Goal: Transaction & Acquisition: Purchase product/service

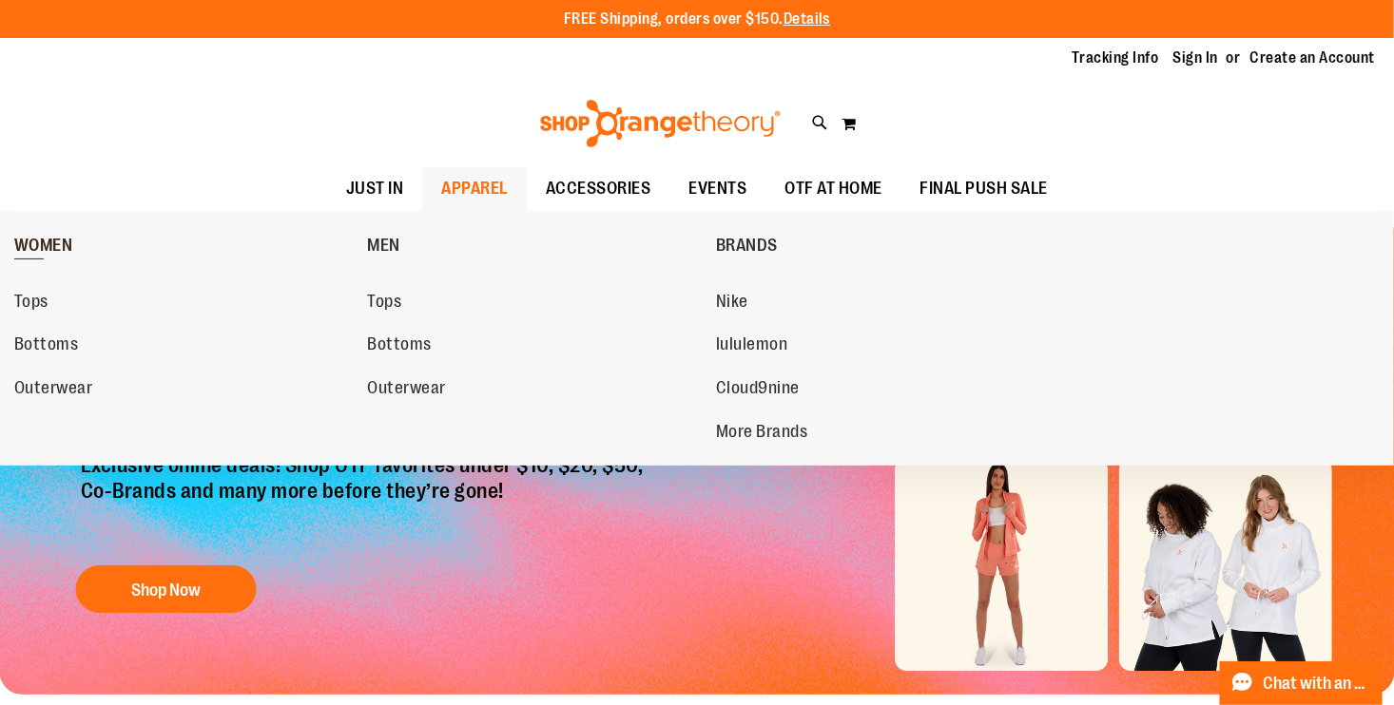
click at [59, 241] on span "WOMEN" at bounding box center [43, 248] width 59 height 24
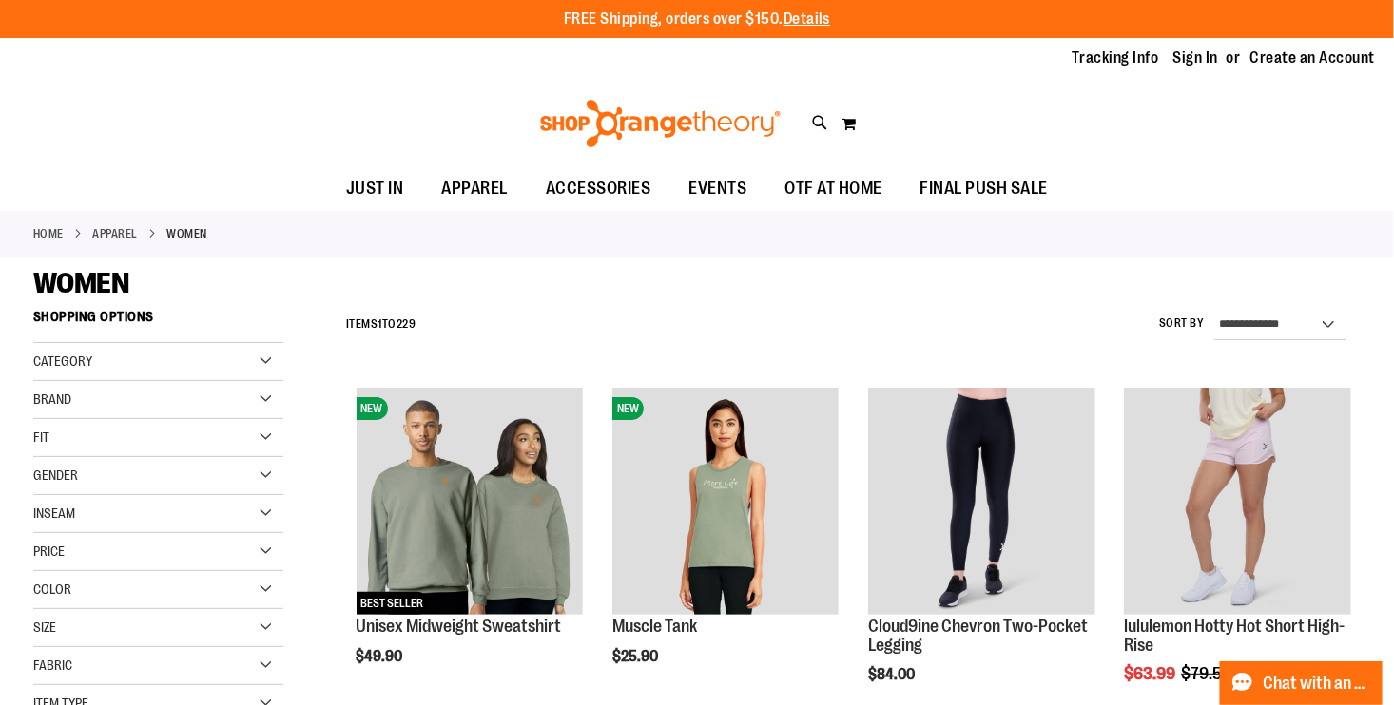
click at [152, 622] on div "Size" at bounding box center [158, 628] width 250 height 38
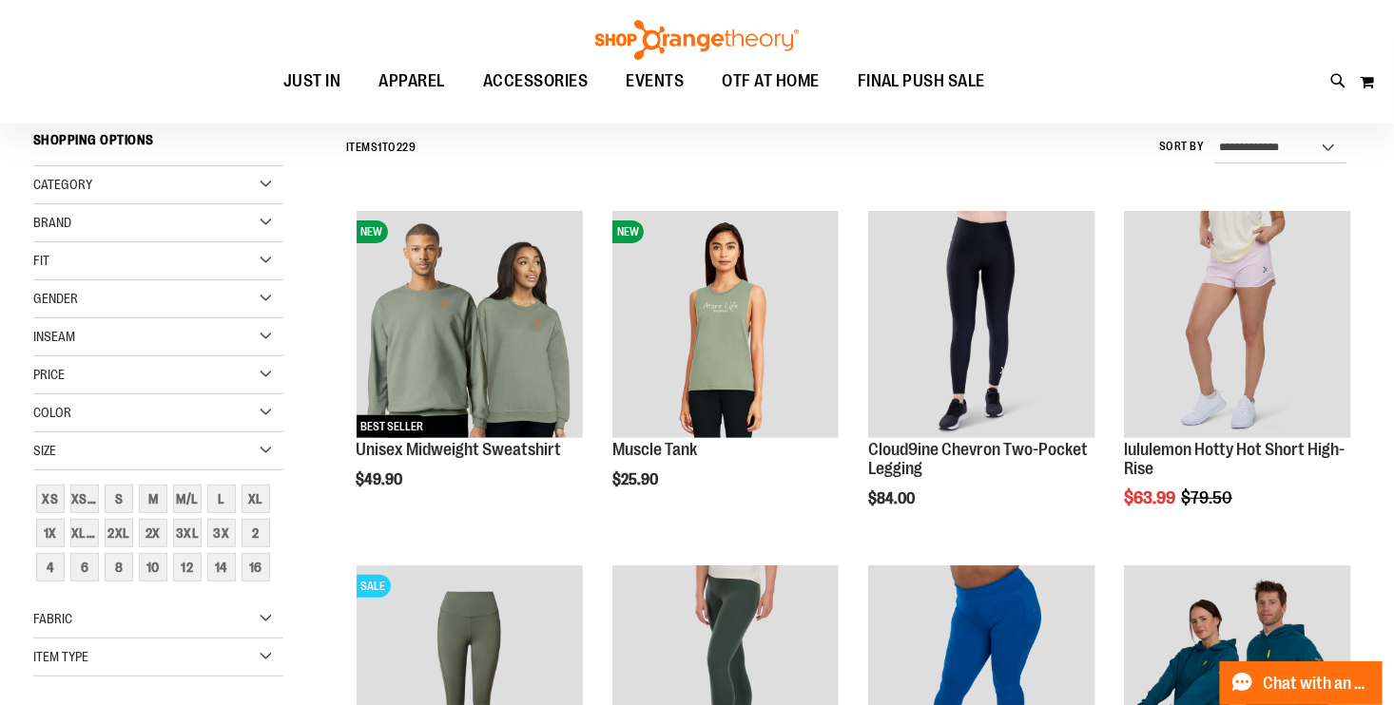
scroll to position [191, 0]
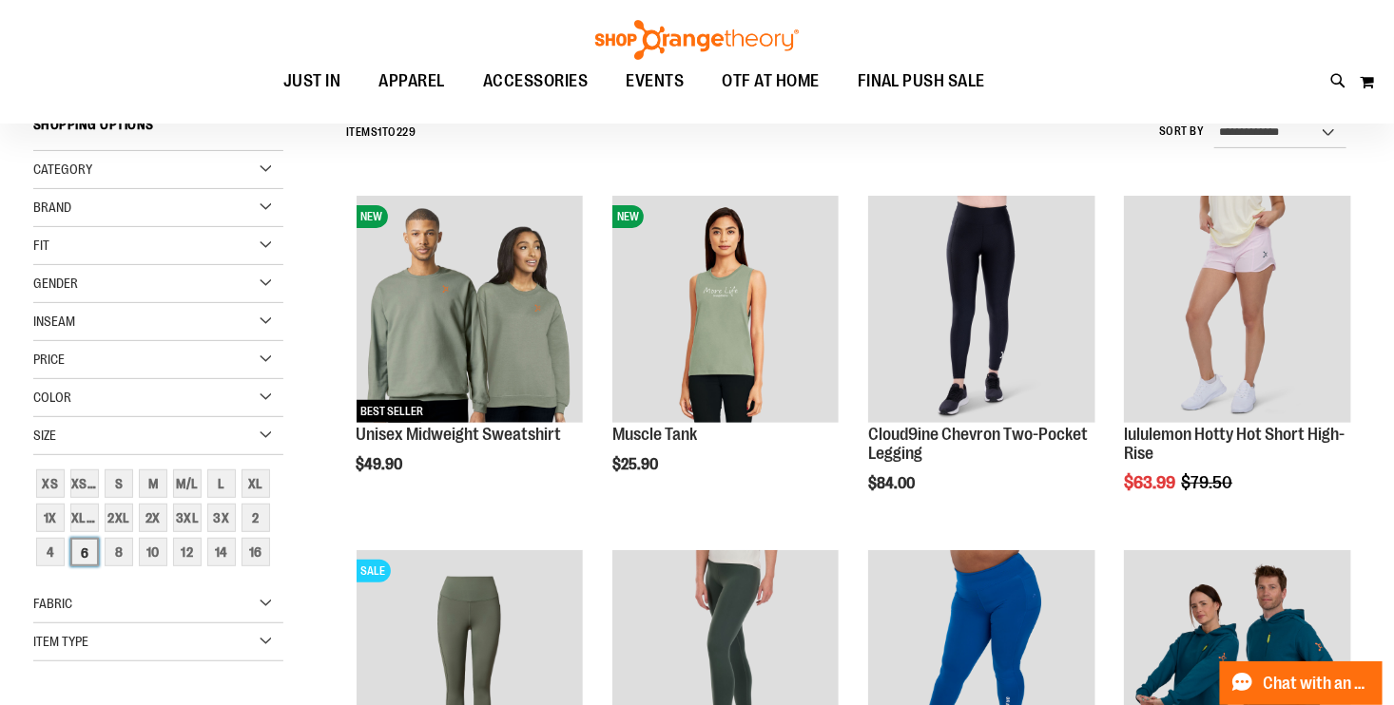
click at [80, 553] on div "6" at bounding box center [84, 552] width 29 height 29
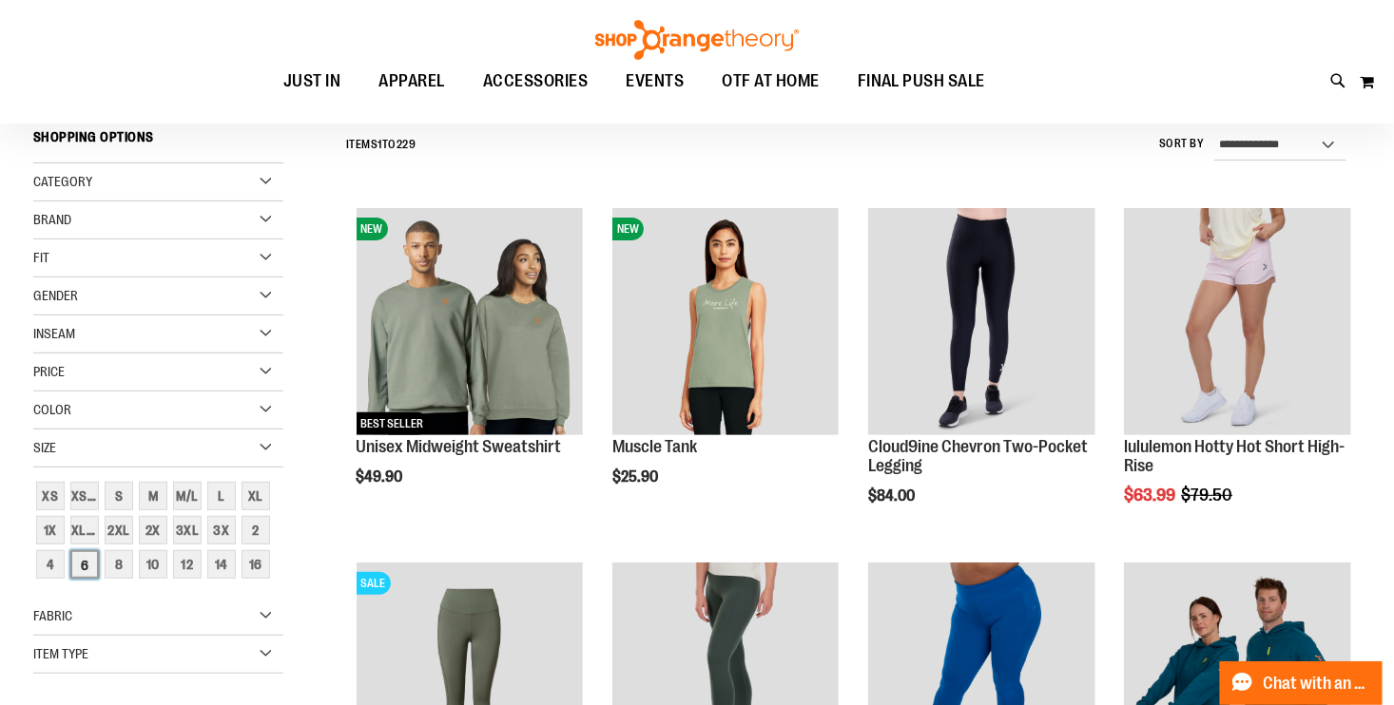
scroll to position [177, 0]
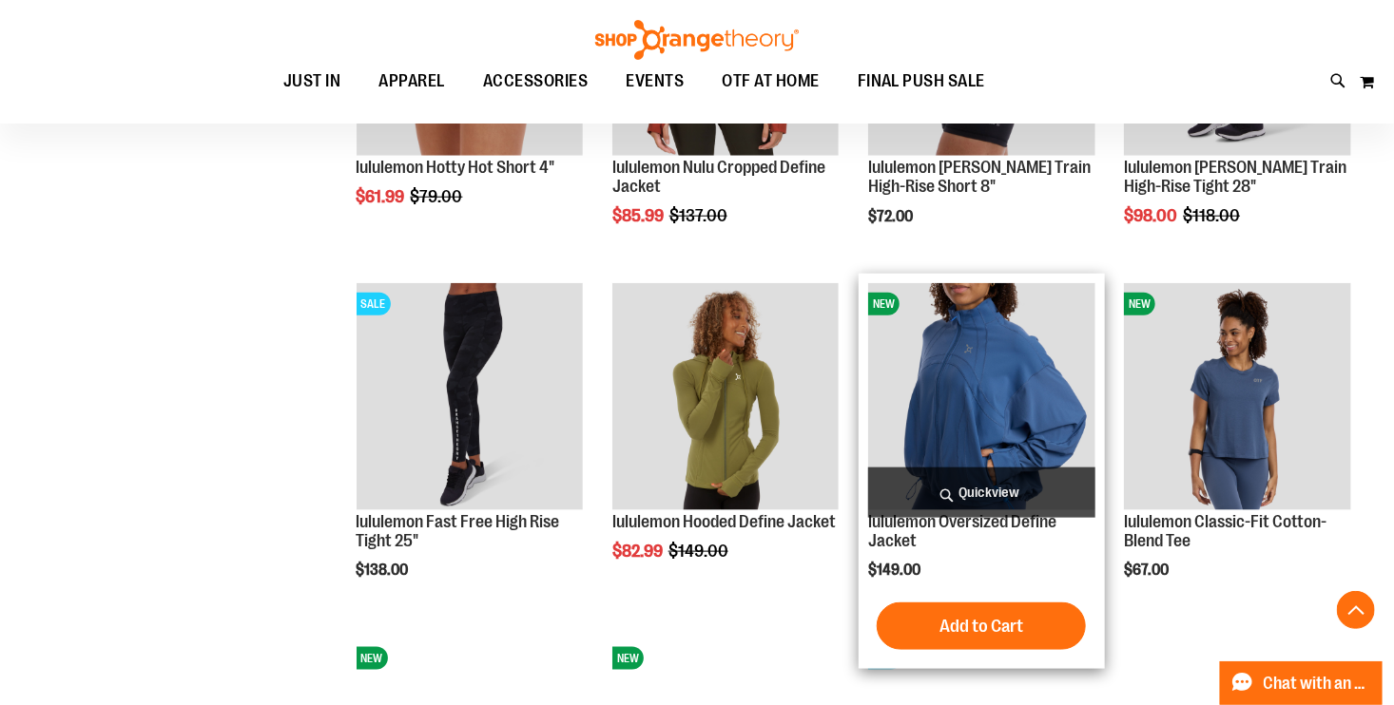
scroll to position [1430, 0]
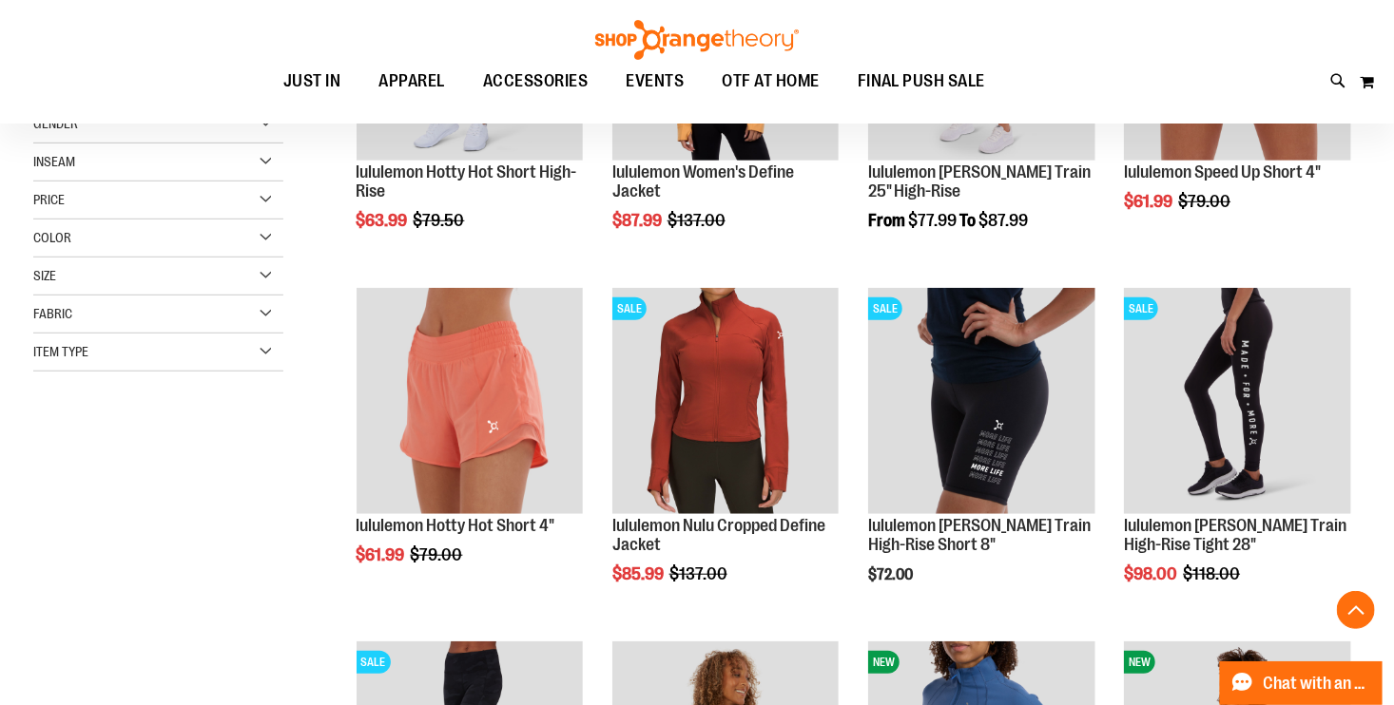
scroll to position [457, 0]
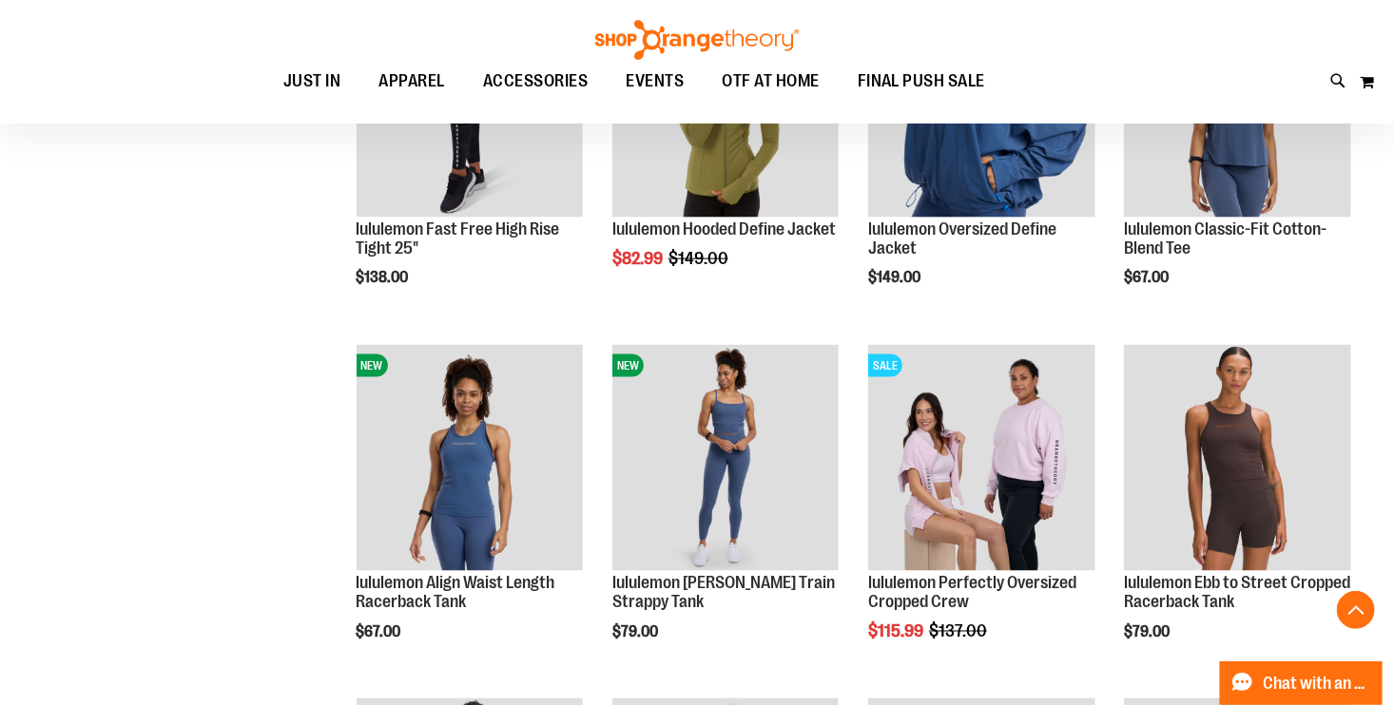
scroll to position [1124, 0]
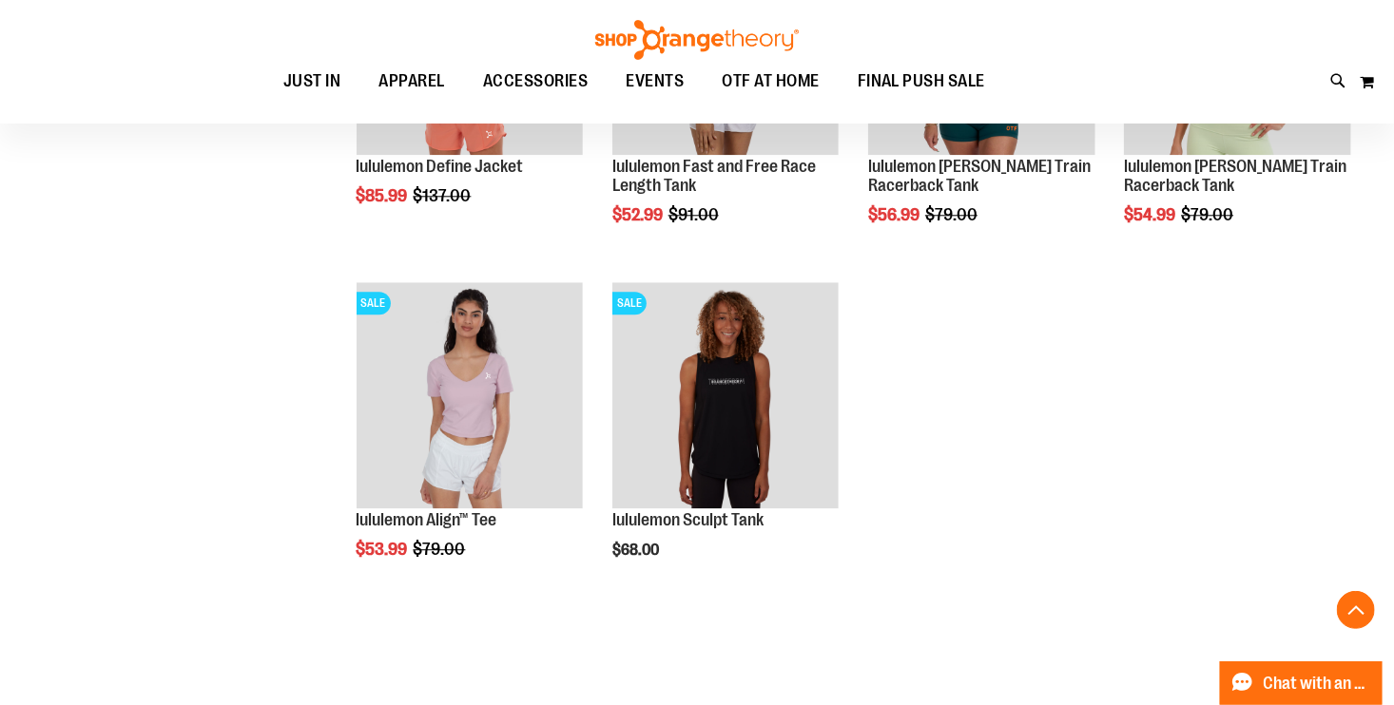
scroll to position [2233, 0]
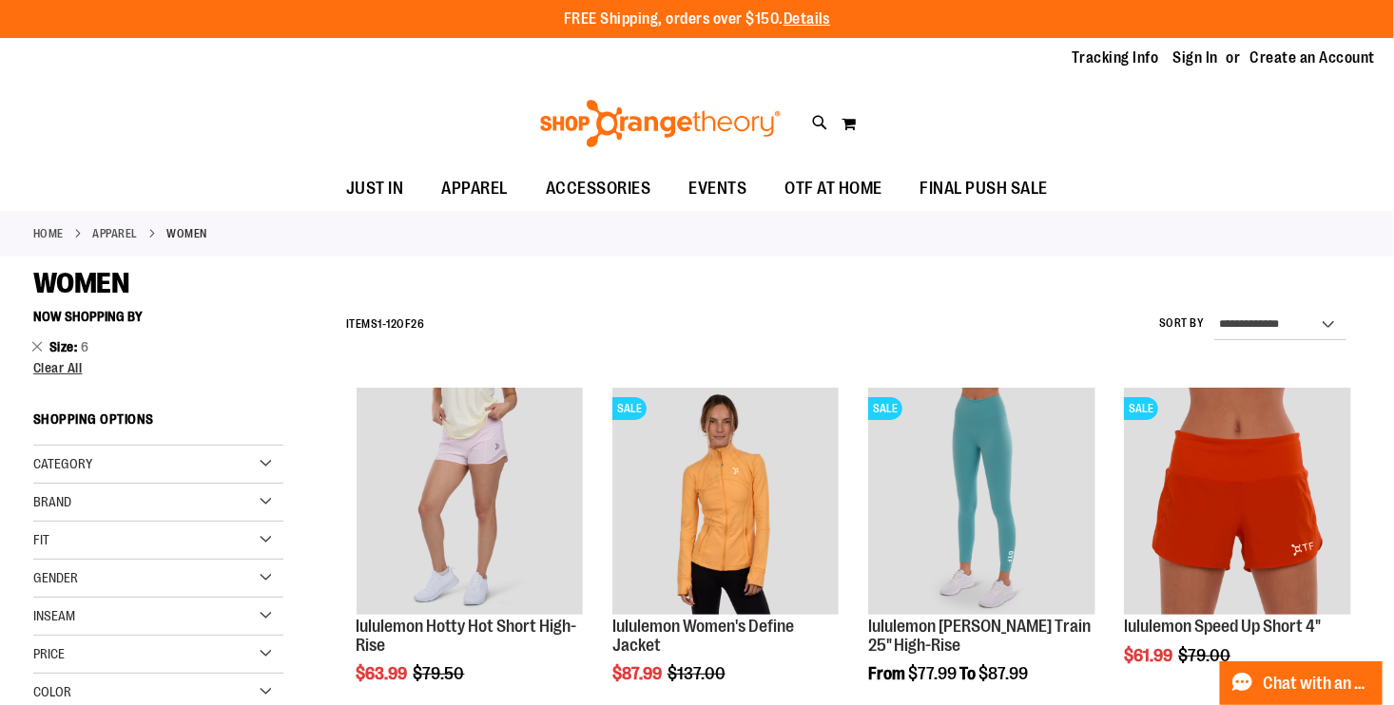
click at [99, 541] on div "Fit" at bounding box center [158, 541] width 250 height 38
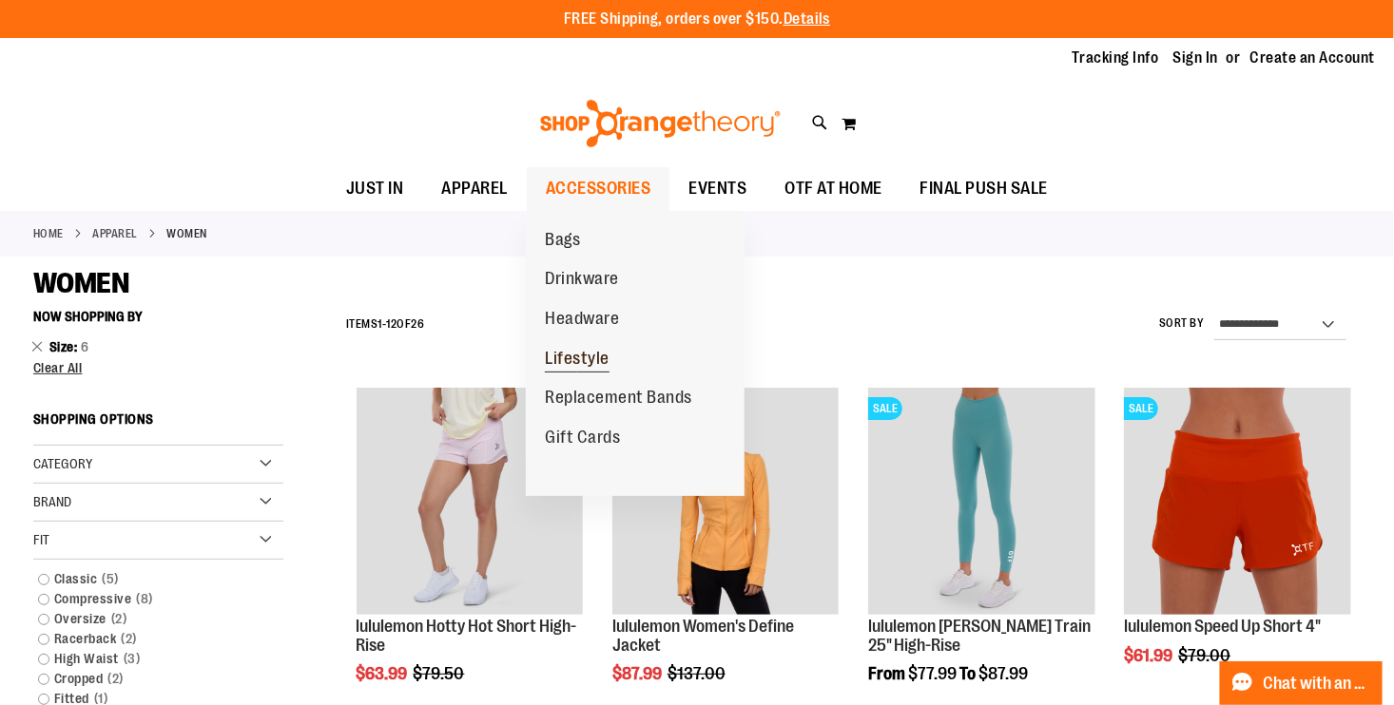
click at [578, 355] on span "Lifestyle" at bounding box center [577, 361] width 65 height 24
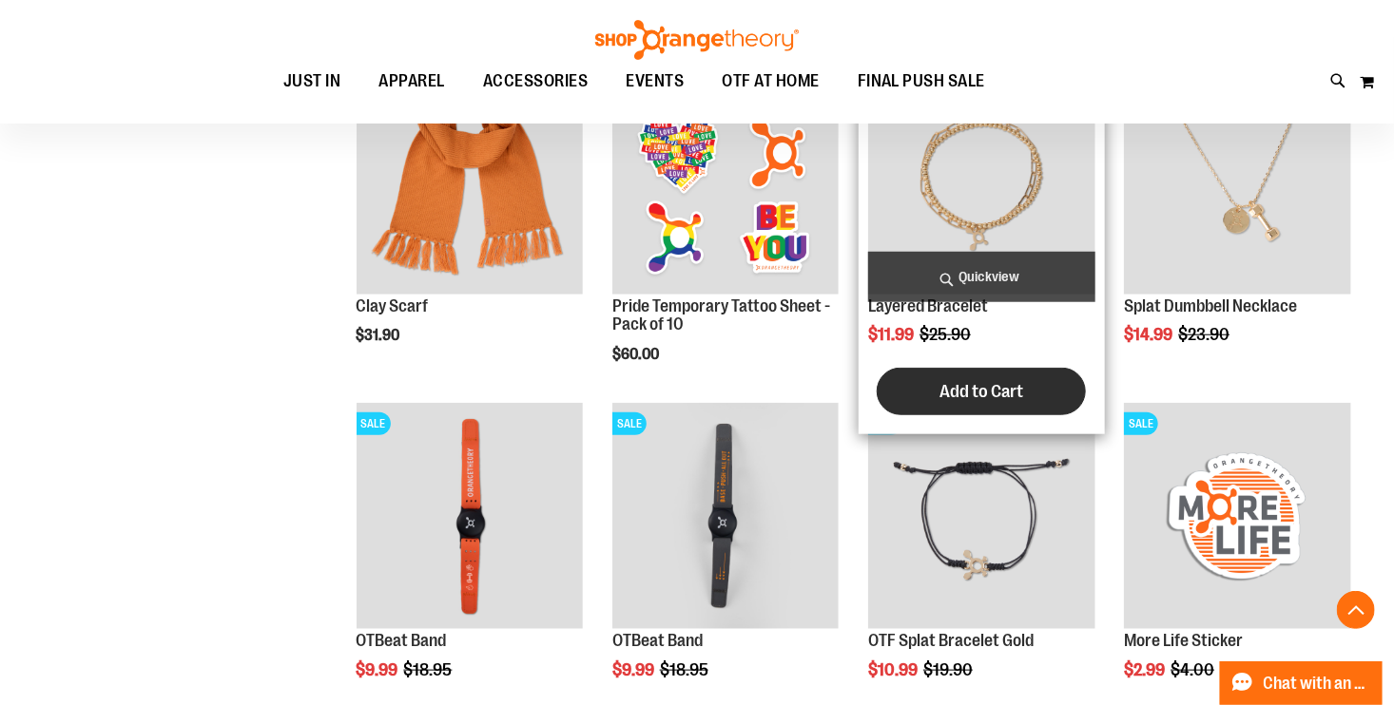
scroll to position [1273, 0]
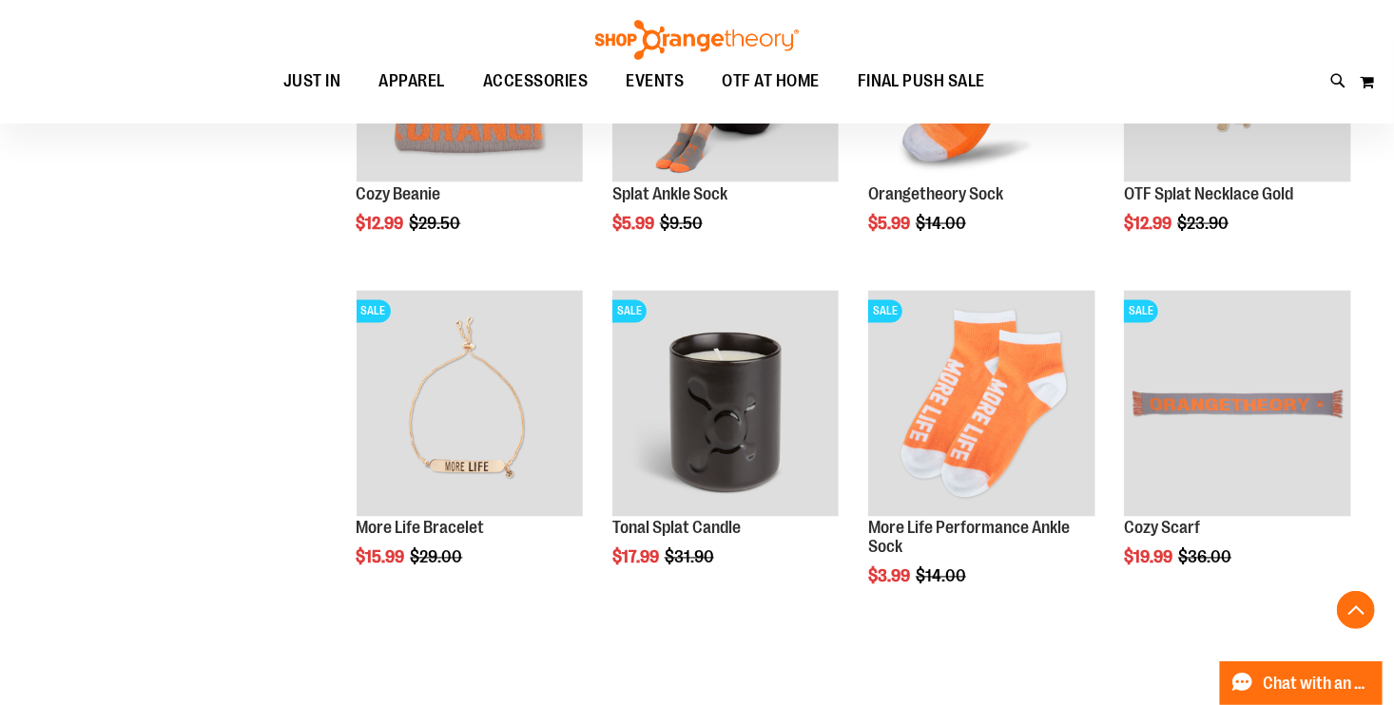
scroll to position [1440, 0]
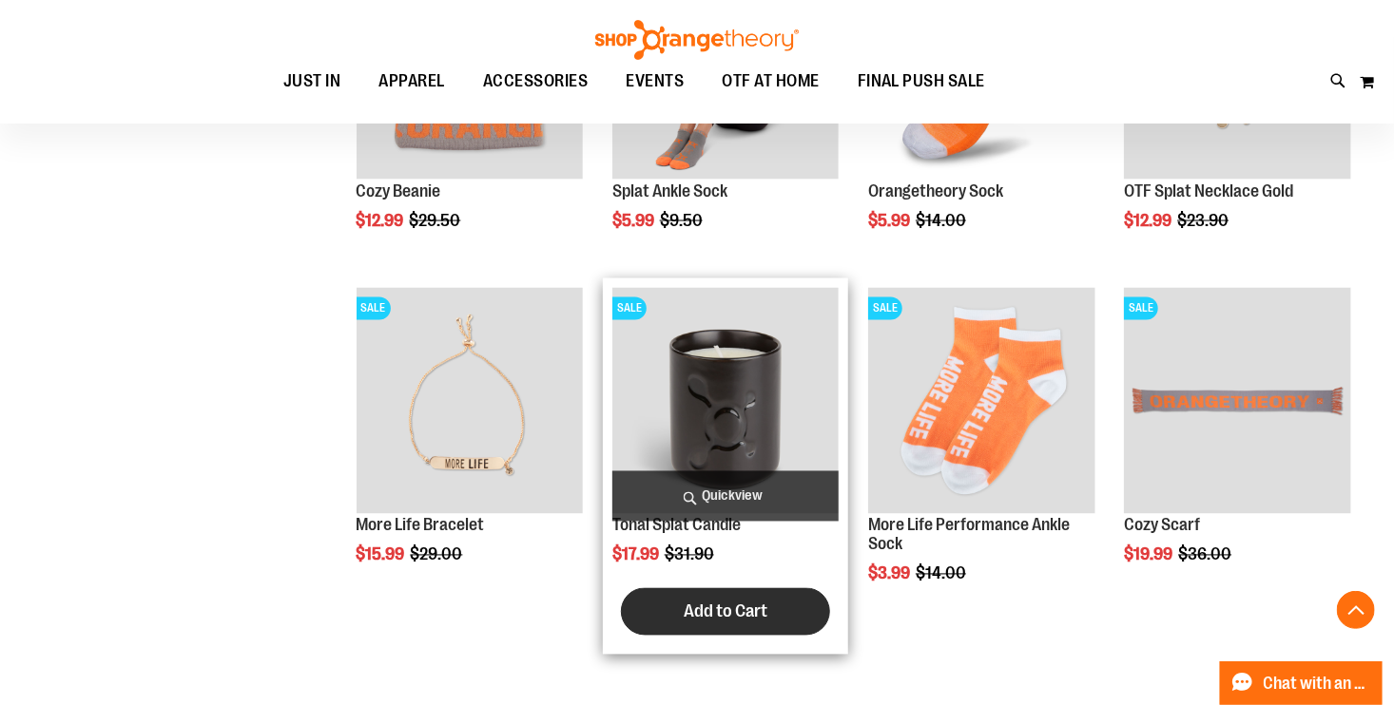
click at [804, 618] on button "Add to Cart" at bounding box center [725, 612] width 209 height 48
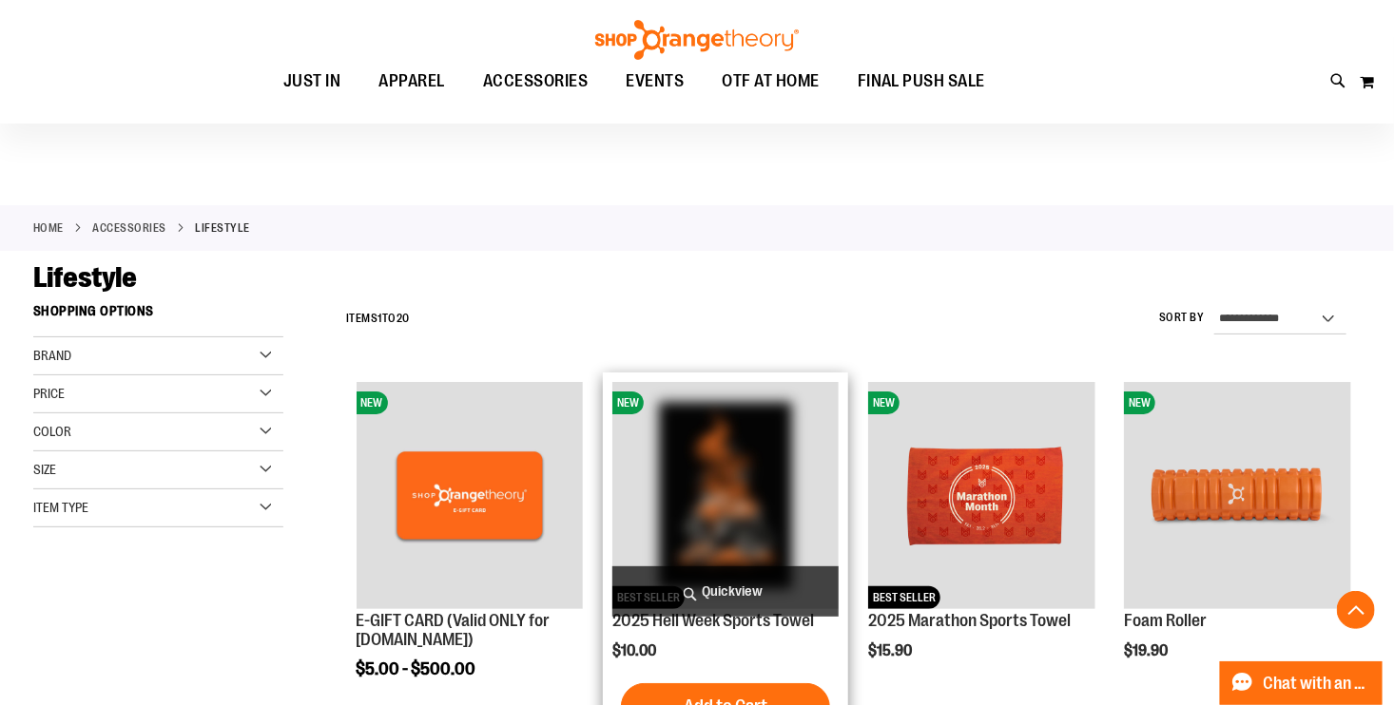
scroll to position [0, 0]
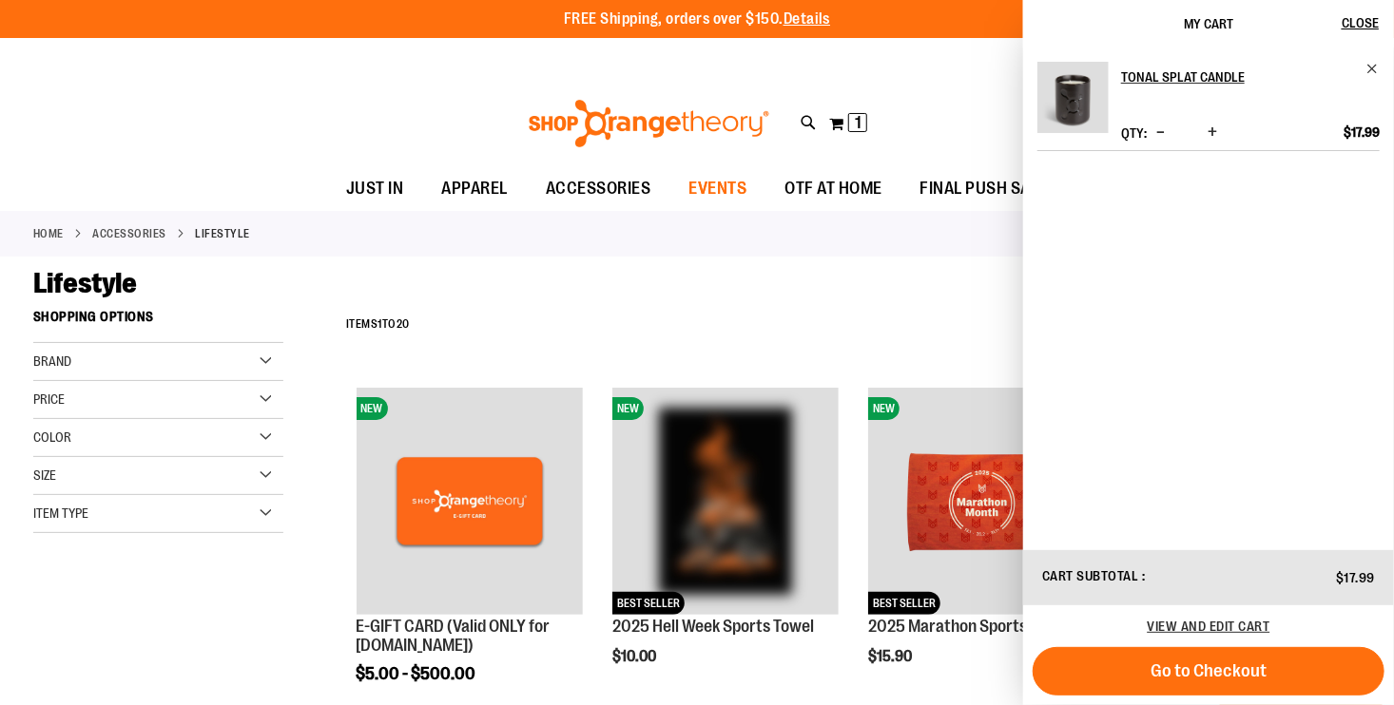
click at [720, 184] on span "EVENTS" at bounding box center [717, 188] width 58 height 43
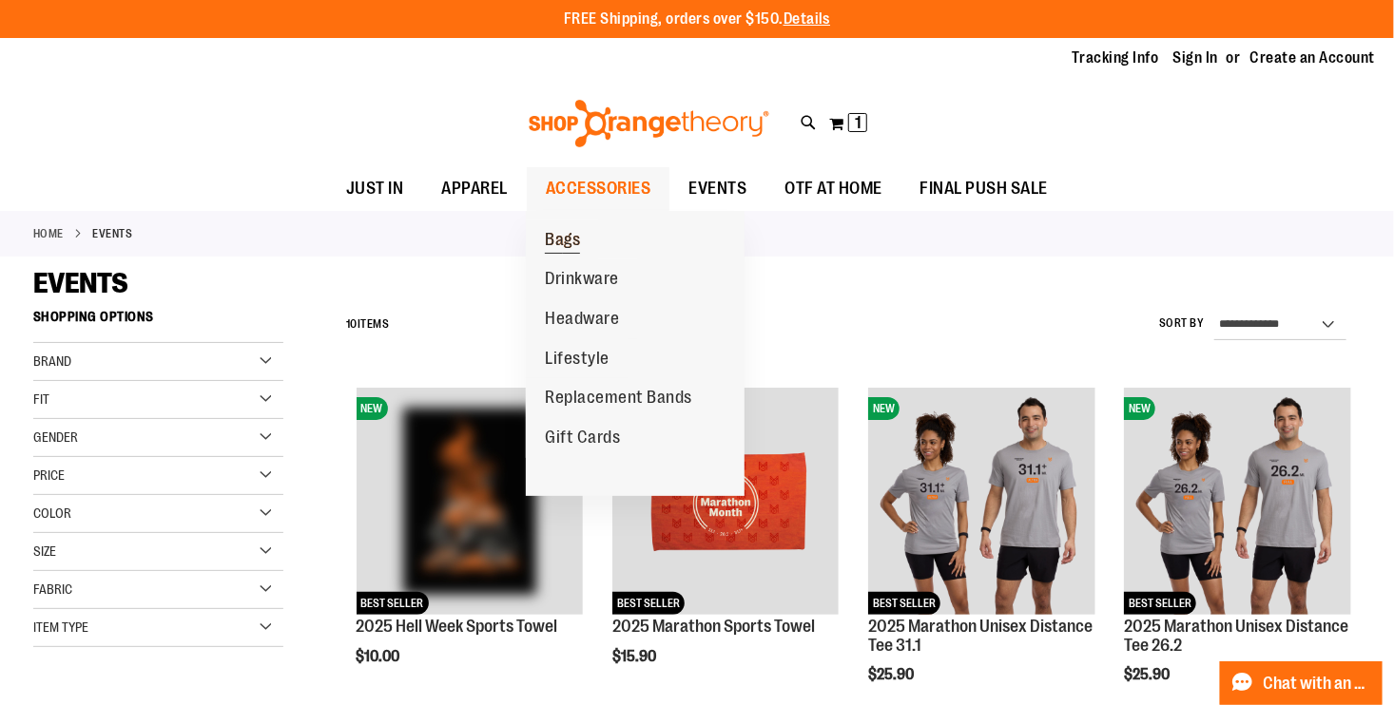
click at [575, 241] on span "Bags" at bounding box center [562, 242] width 35 height 24
click at [566, 249] on span "Bags" at bounding box center [562, 242] width 35 height 24
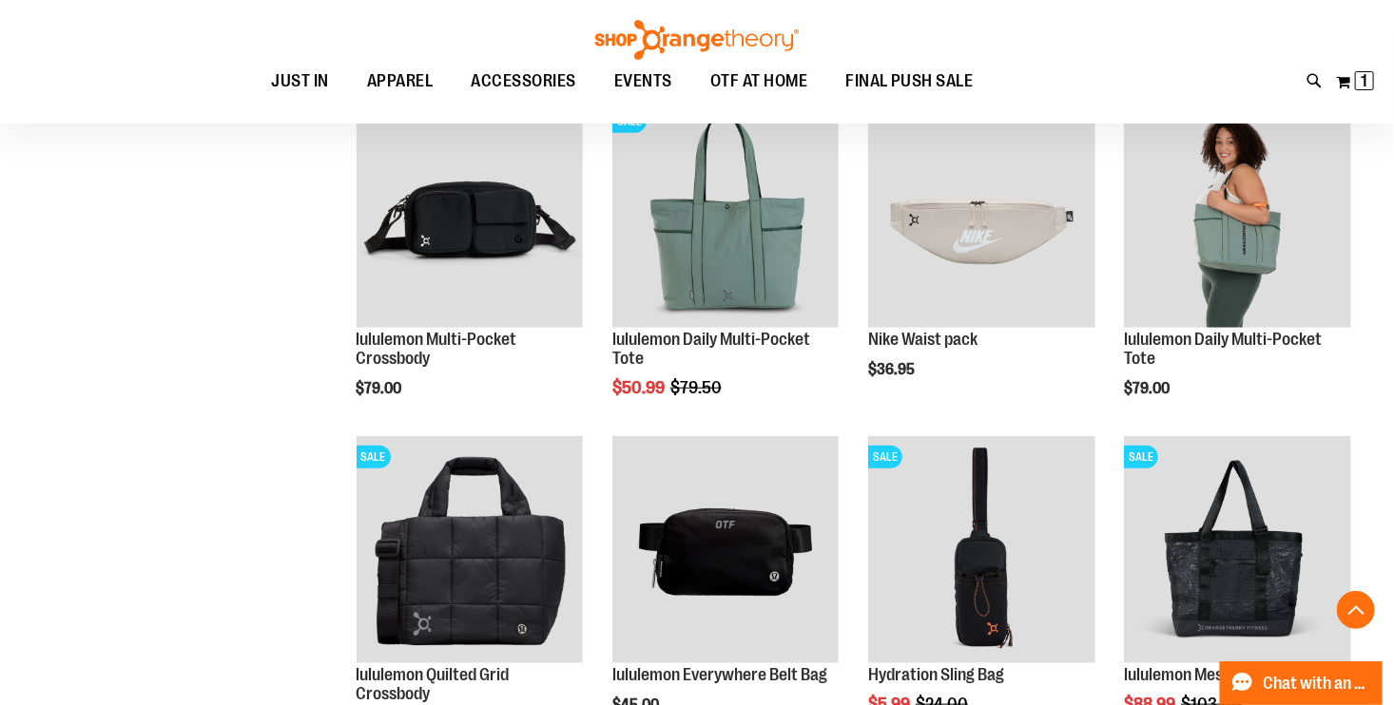
scroll to position [630, 0]
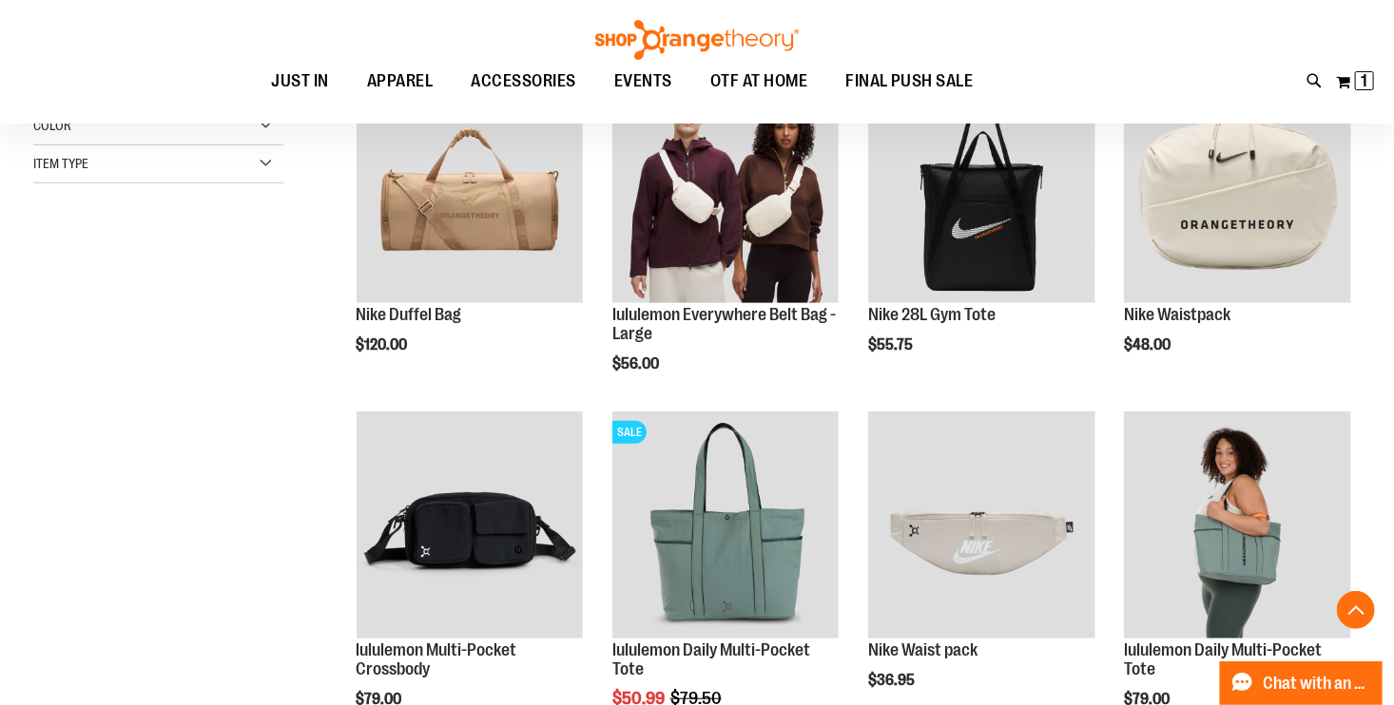
scroll to position [323, 0]
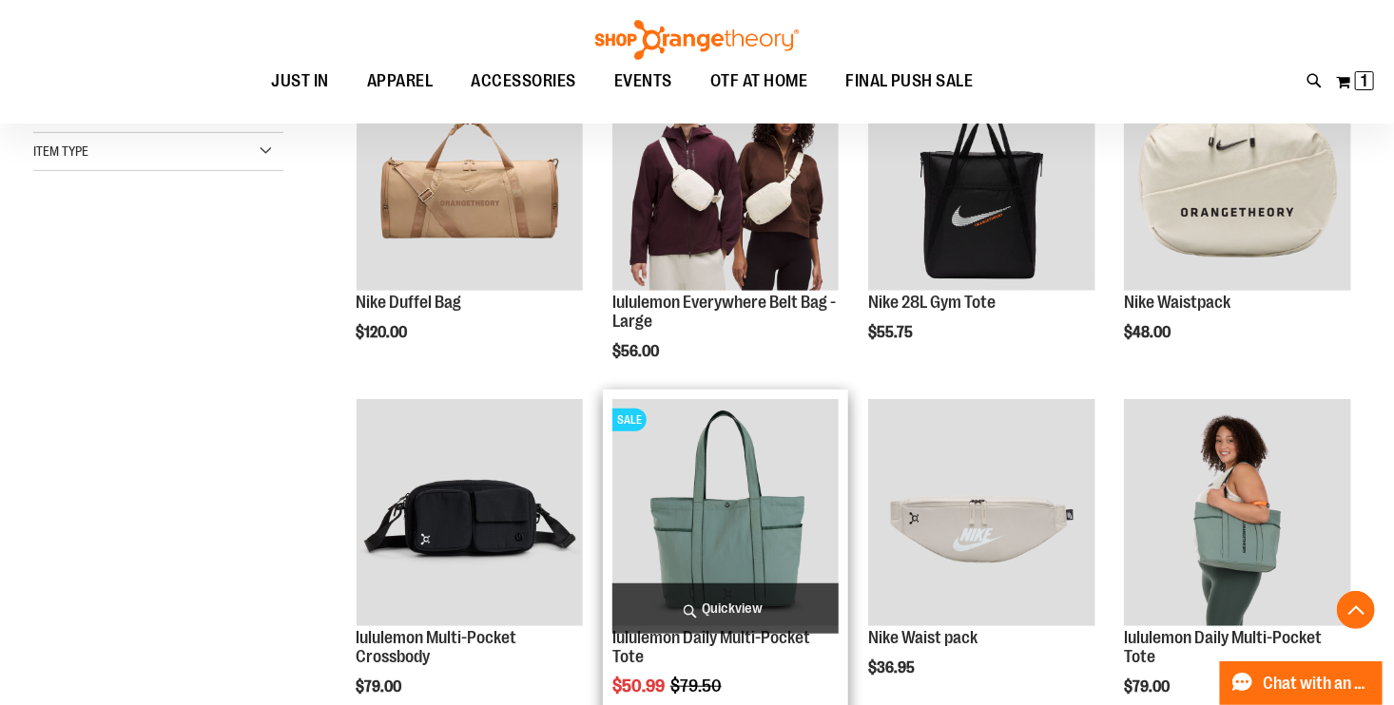
click at [707, 498] on img "product" at bounding box center [725, 512] width 227 height 227
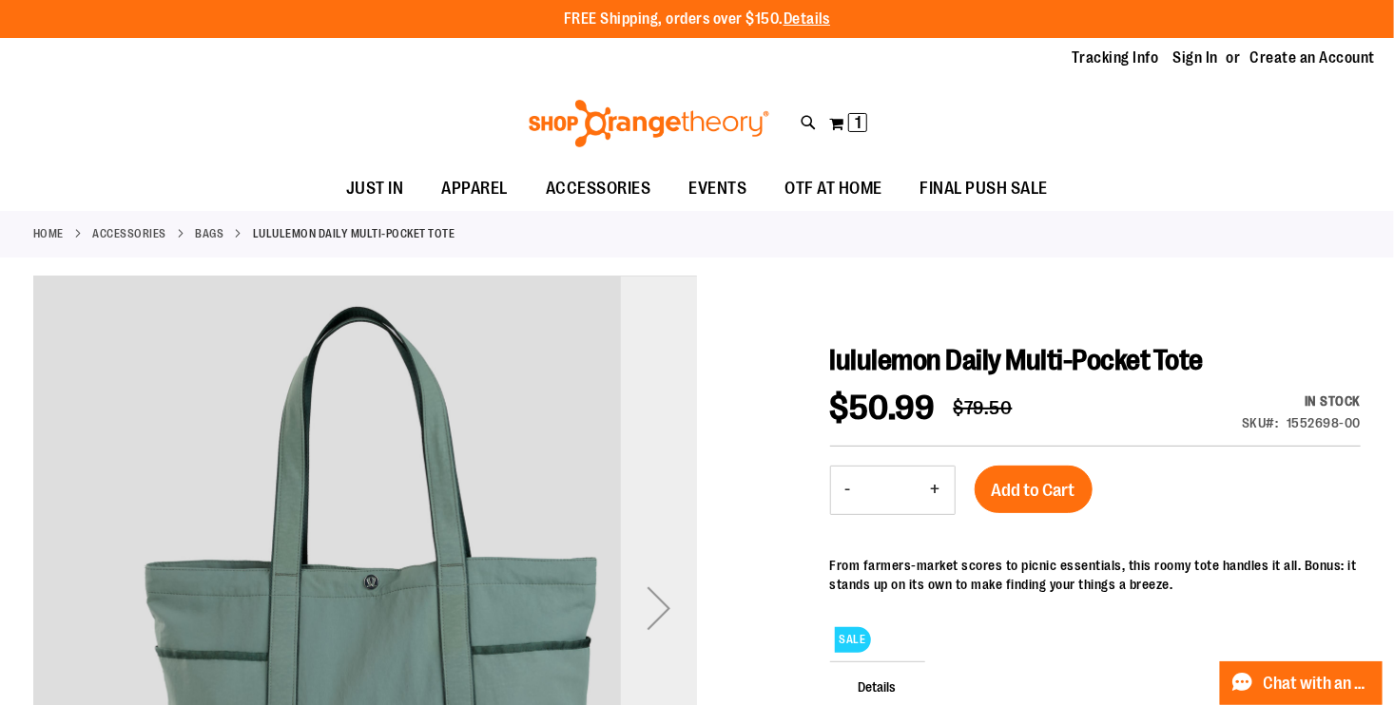
click at [665, 634] on div "Next" at bounding box center [659, 608] width 76 height 76
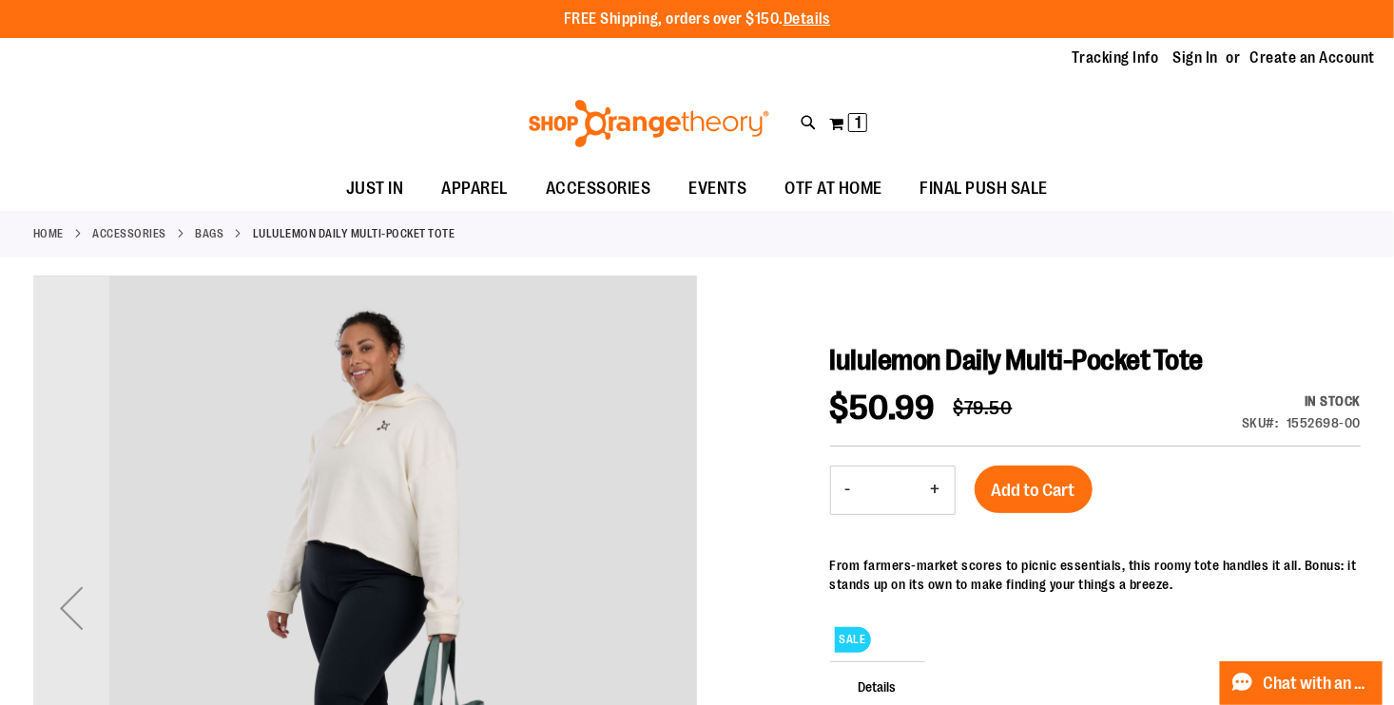
scroll to position [616, 0]
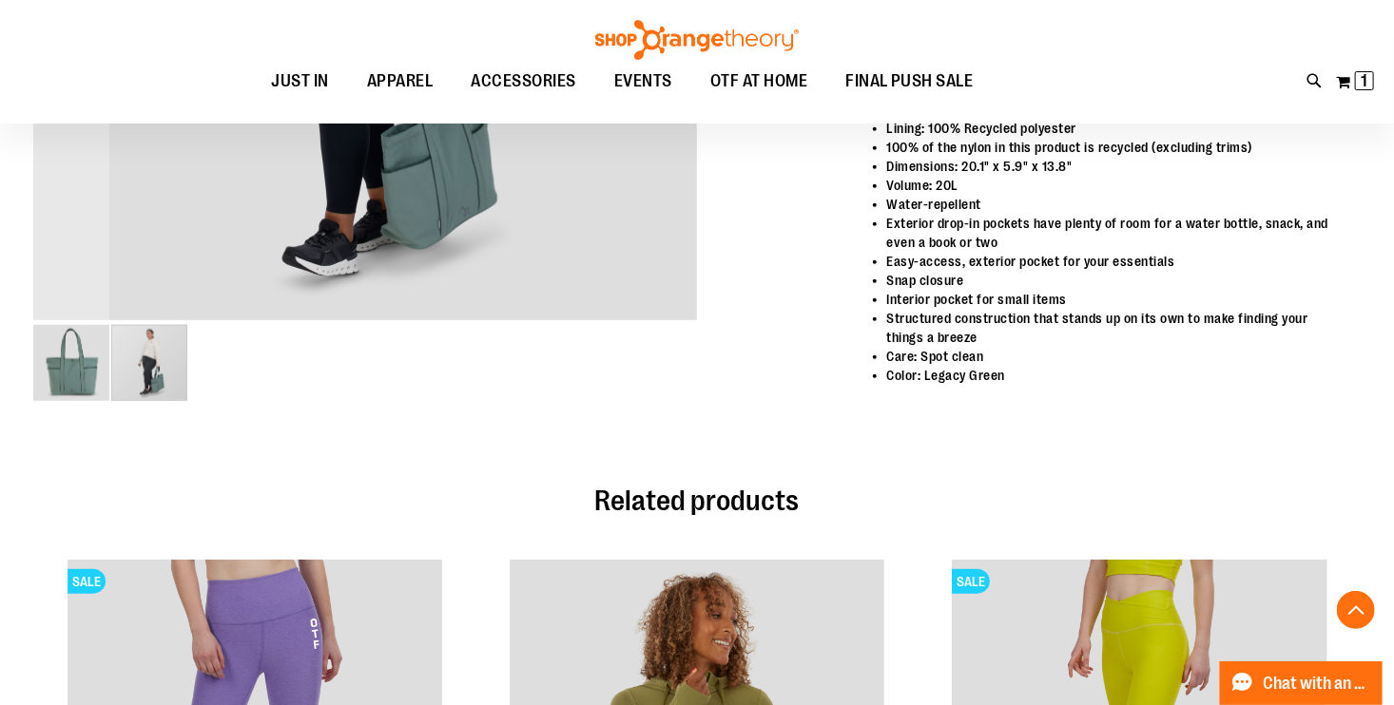
click at [164, 346] on div "carousel" at bounding box center [149, 363] width 76 height 76
click at [60, 379] on img "image 1 of 2" at bounding box center [71, 363] width 76 height 76
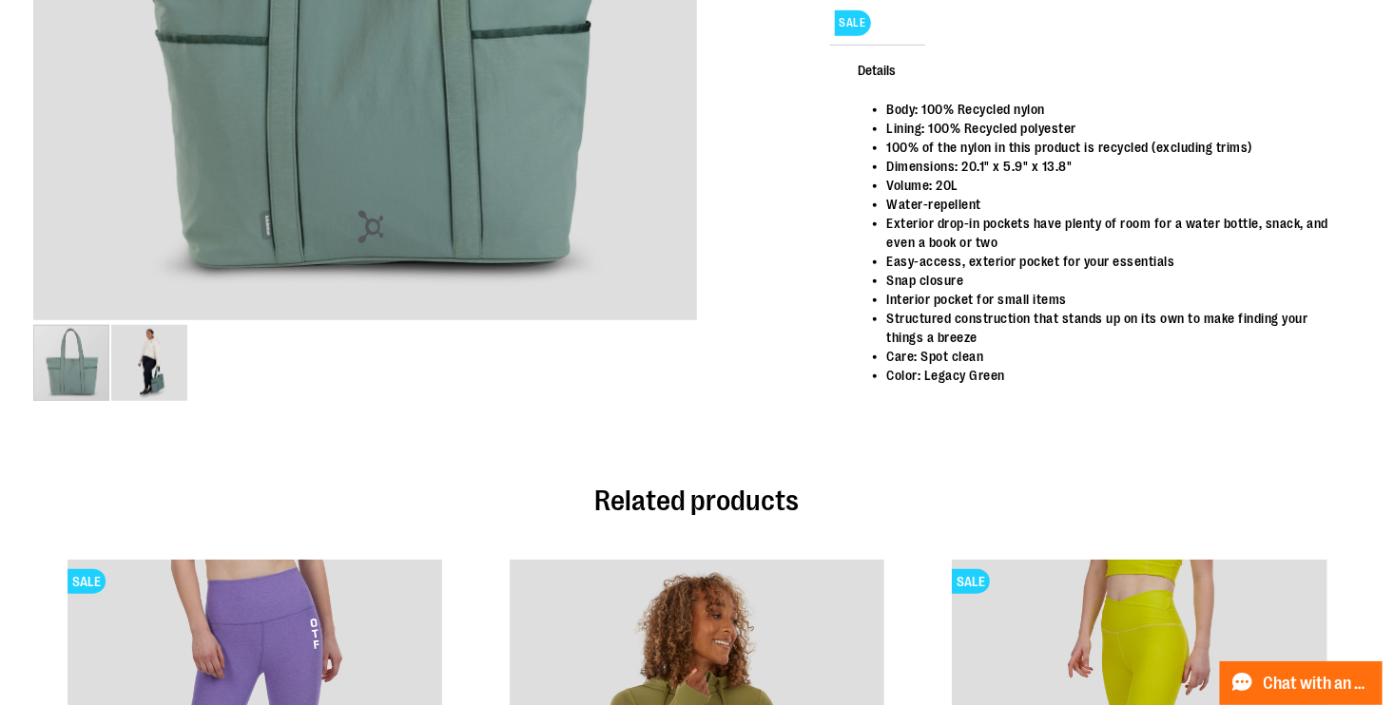
scroll to position [0, 0]
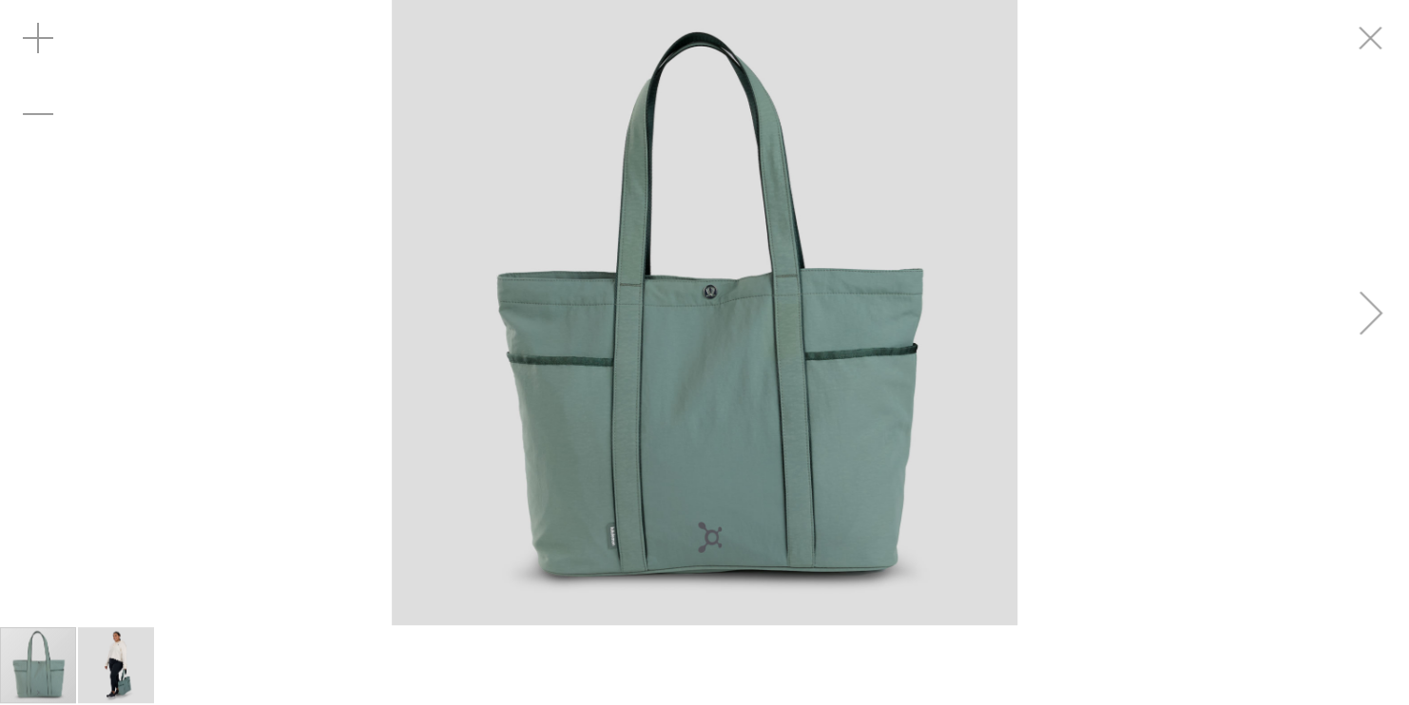
click at [1384, 323] on div "Next" at bounding box center [1371, 313] width 76 height 76
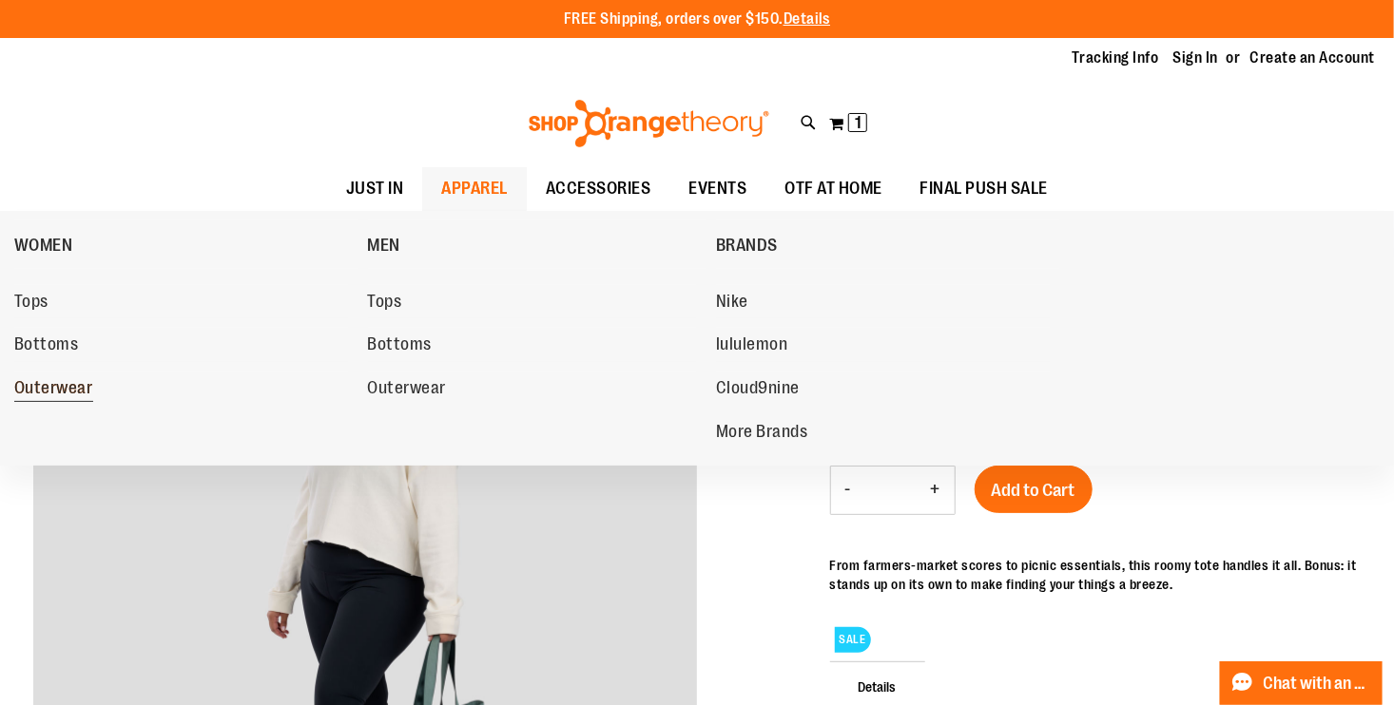
click at [47, 376] on link "Outerwear" at bounding box center [181, 389] width 335 height 34
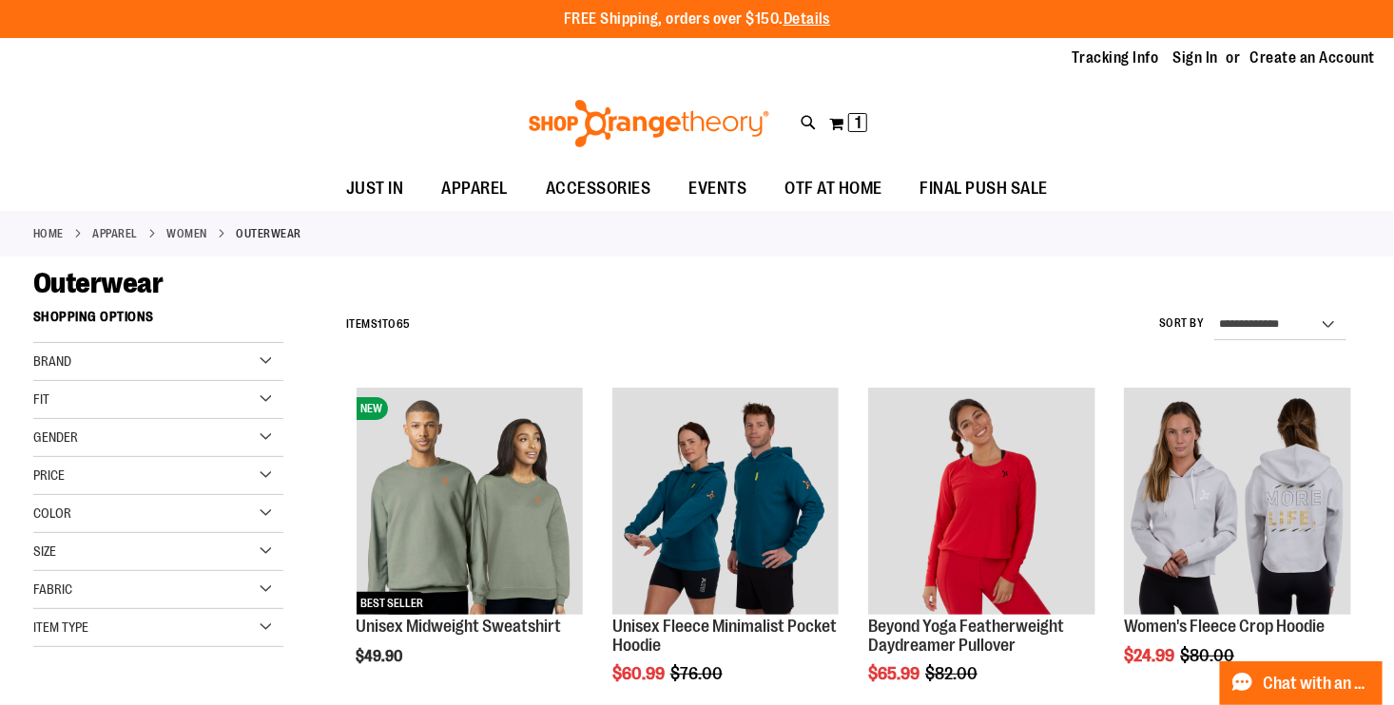
click at [181, 564] on div "Size" at bounding box center [158, 552] width 250 height 38
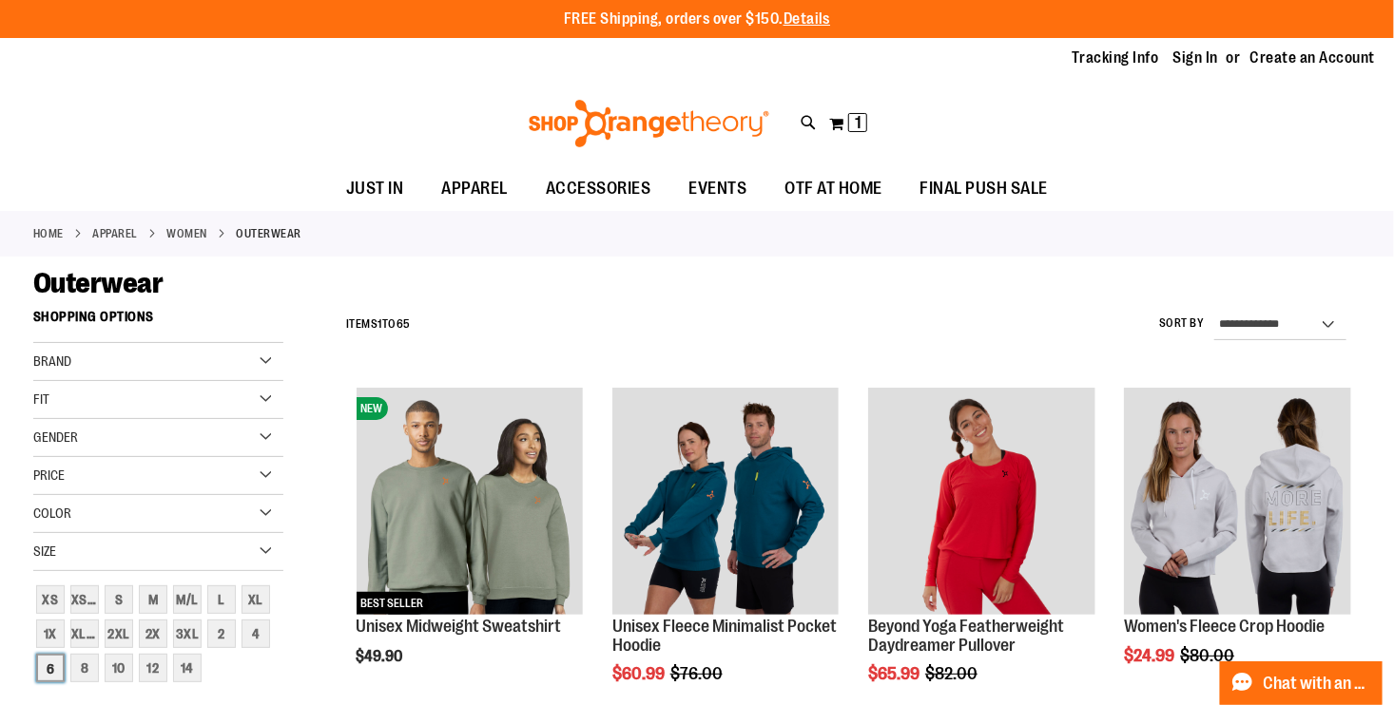
click at [48, 667] on div "6" at bounding box center [50, 668] width 29 height 29
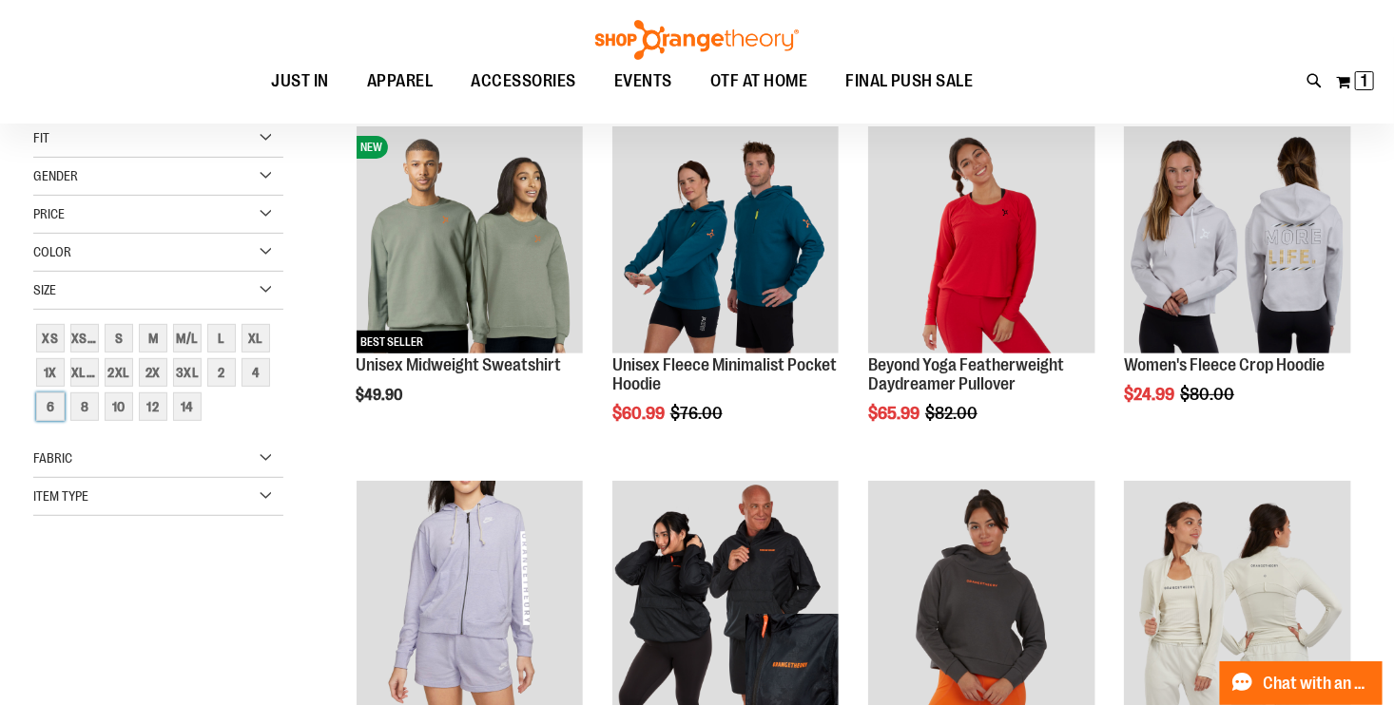
scroll to position [299, 0]
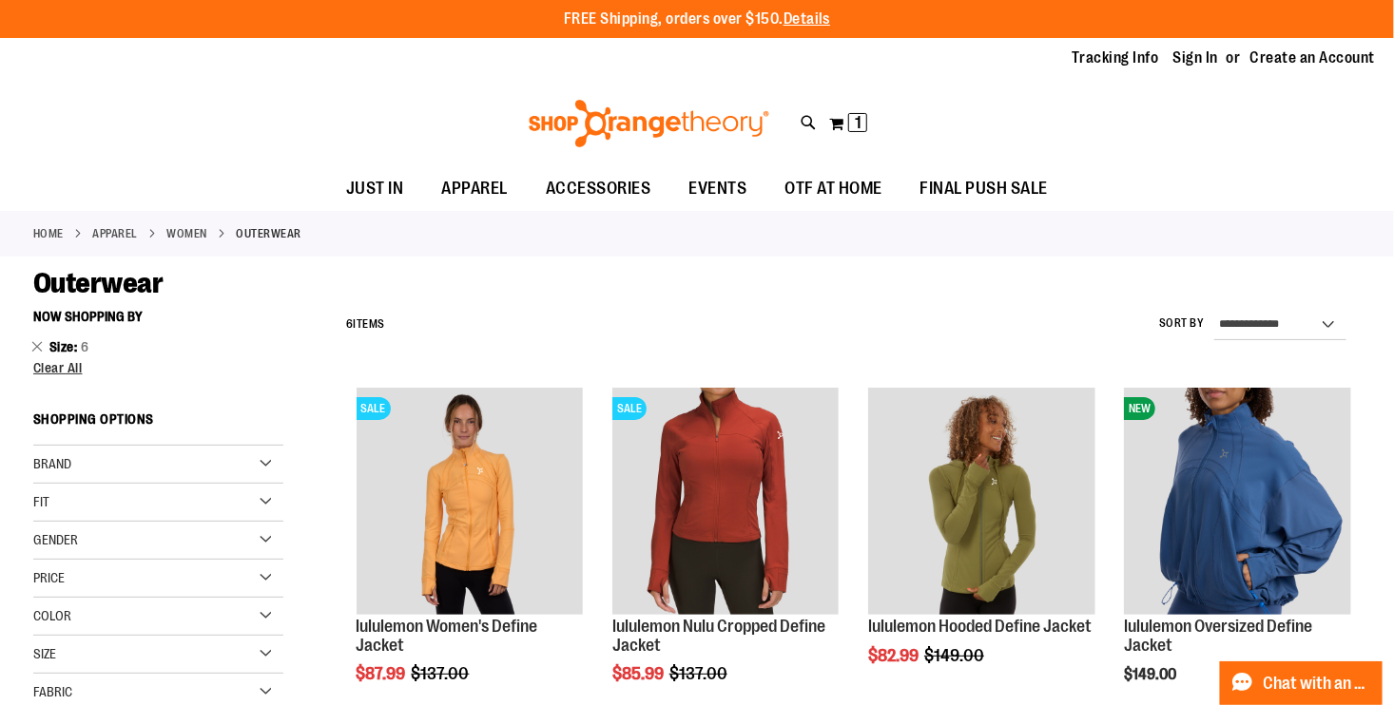
click at [135, 459] on div "Brand" at bounding box center [158, 465] width 250 height 38
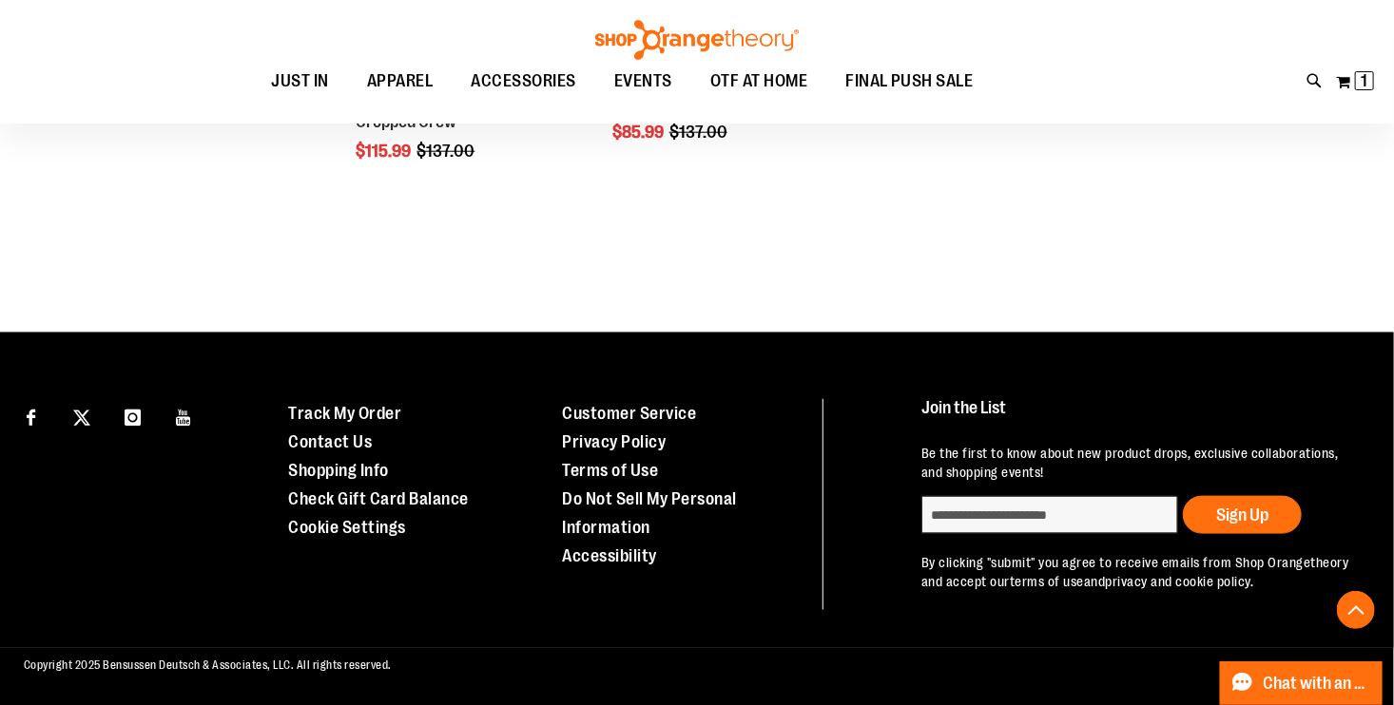
scroll to position [259, 0]
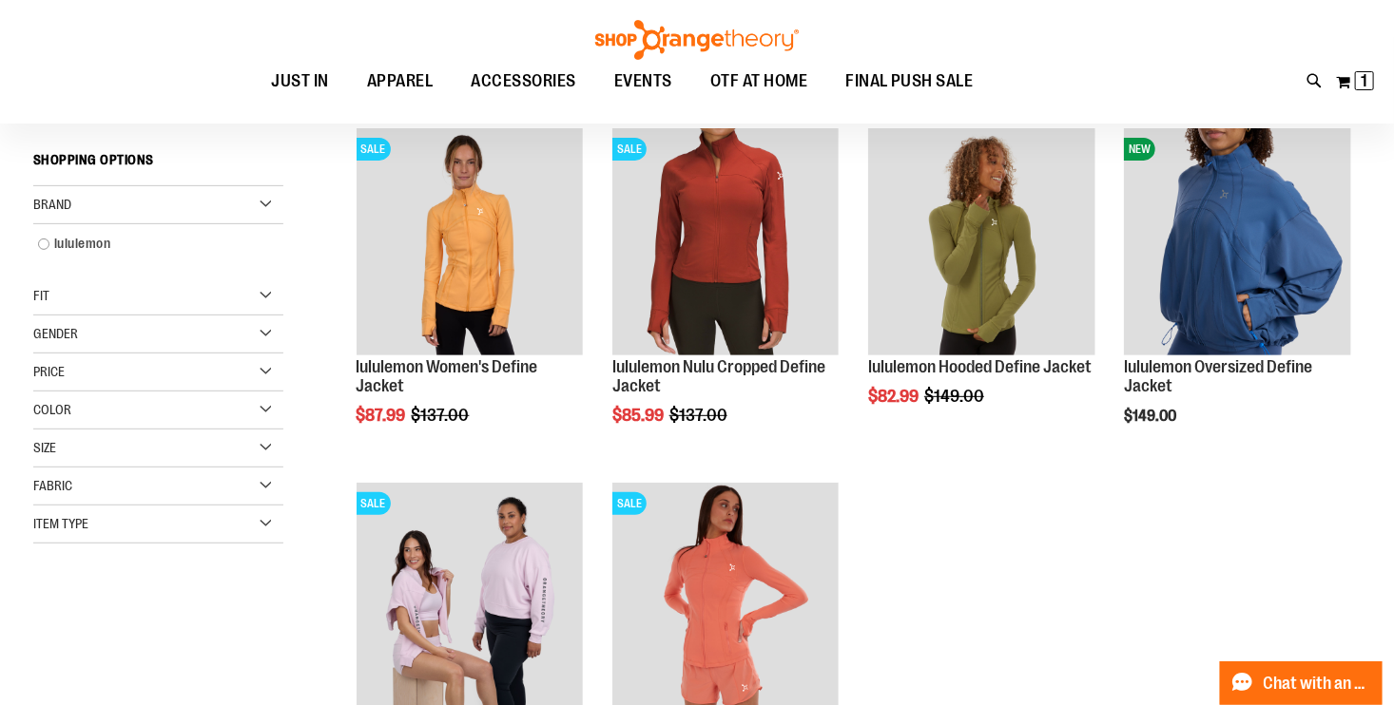
click at [183, 451] on div "Size" at bounding box center [158, 449] width 250 height 38
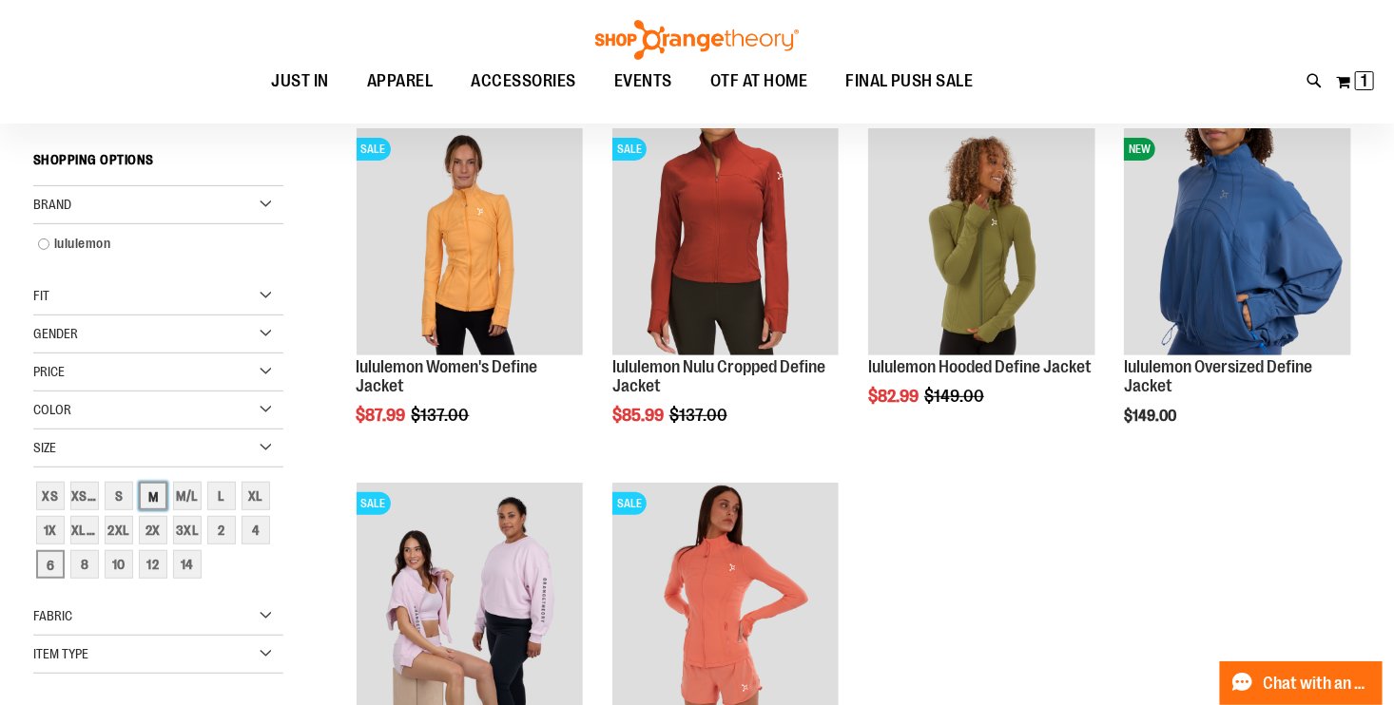
click at [157, 494] on div "M" at bounding box center [153, 496] width 29 height 29
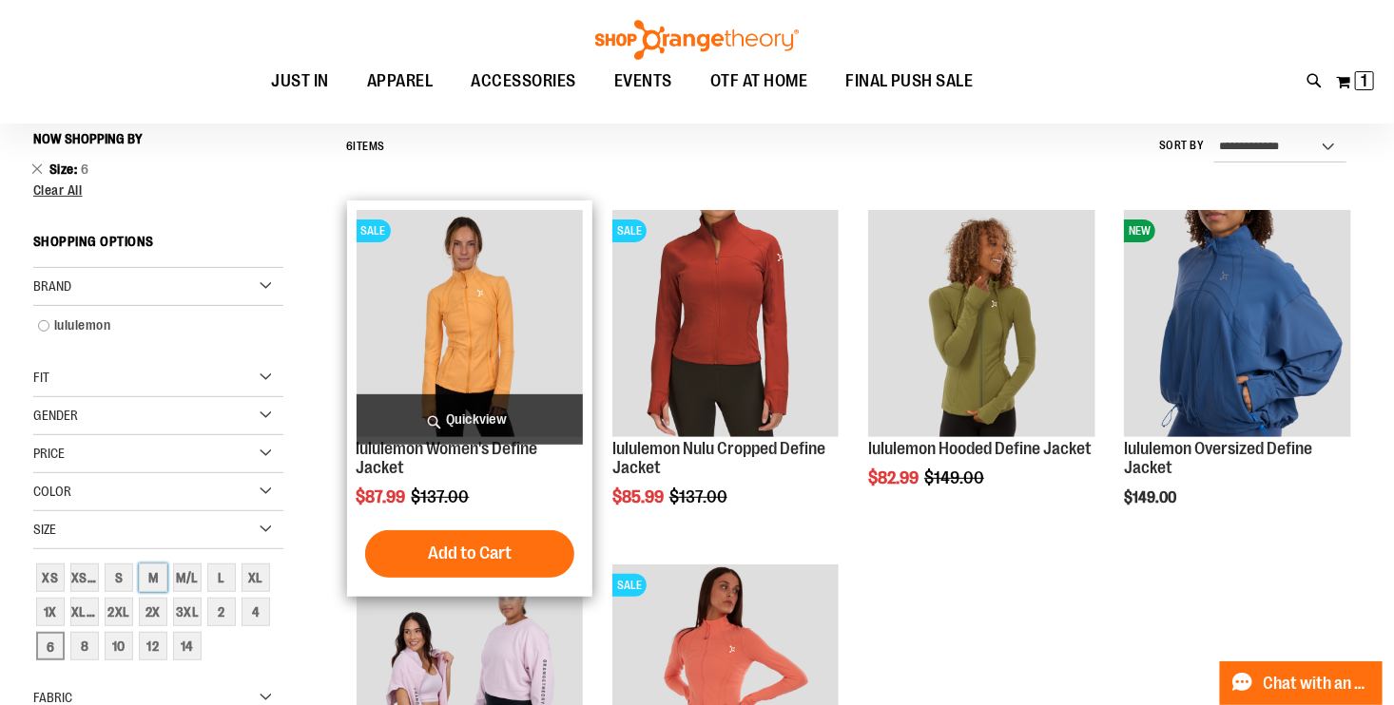
scroll to position [176, 0]
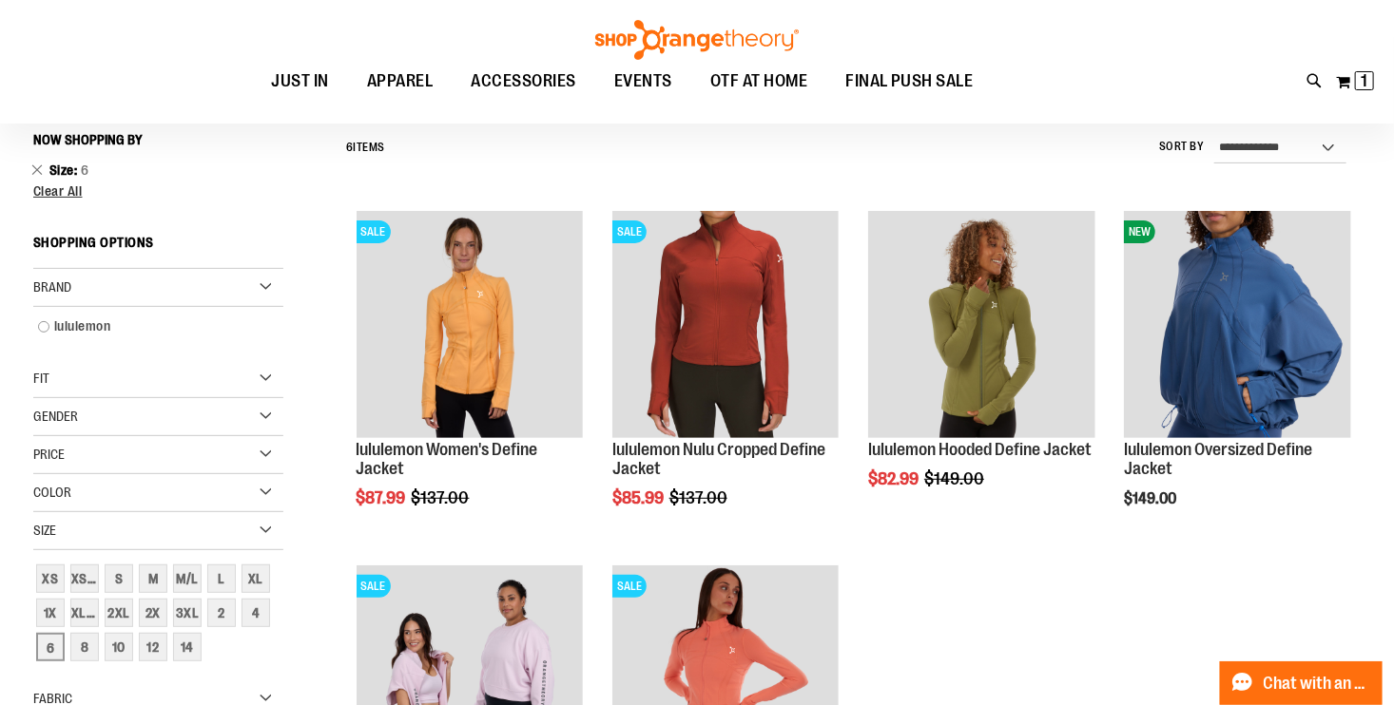
click at [238, 526] on div "Size" at bounding box center [158, 531] width 250 height 38
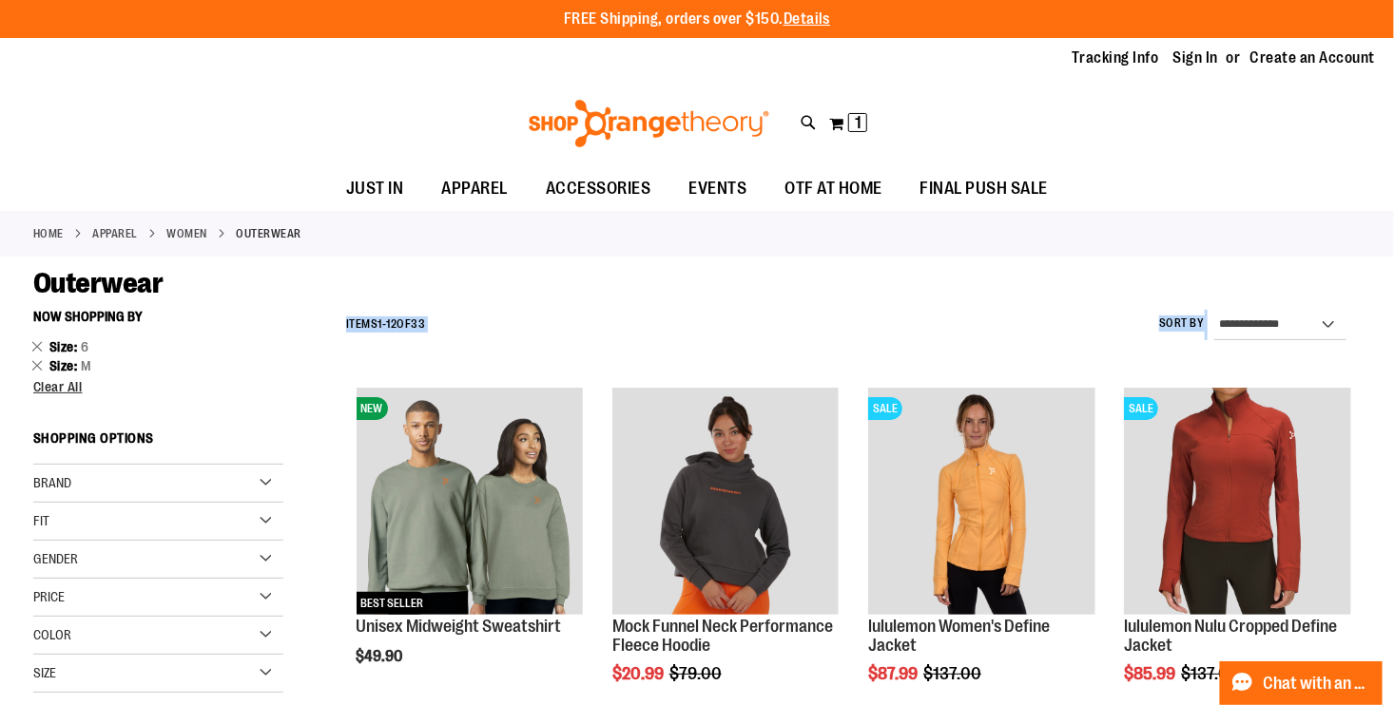
drag, startPoint x: 1393, startPoint y: 259, endPoint x: 1402, endPoint y: 307, distance: 49.4
click at [1393, 307] on html "Skip to Content The store will not work correctly when cookies are disabled. FR…" at bounding box center [697, 352] width 1394 height 705
